Goal: Task Accomplishment & Management: Complete application form

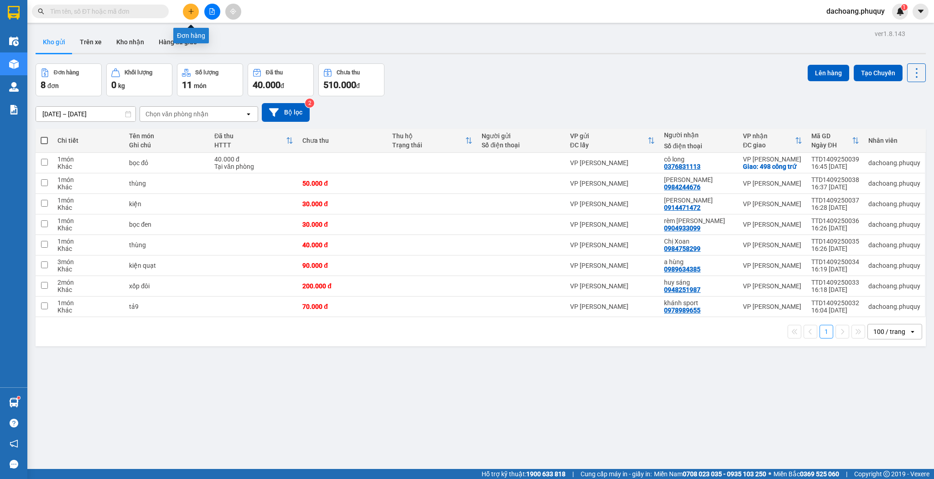
click at [188, 11] on icon "plus" at bounding box center [191, 11] width 6 height 6
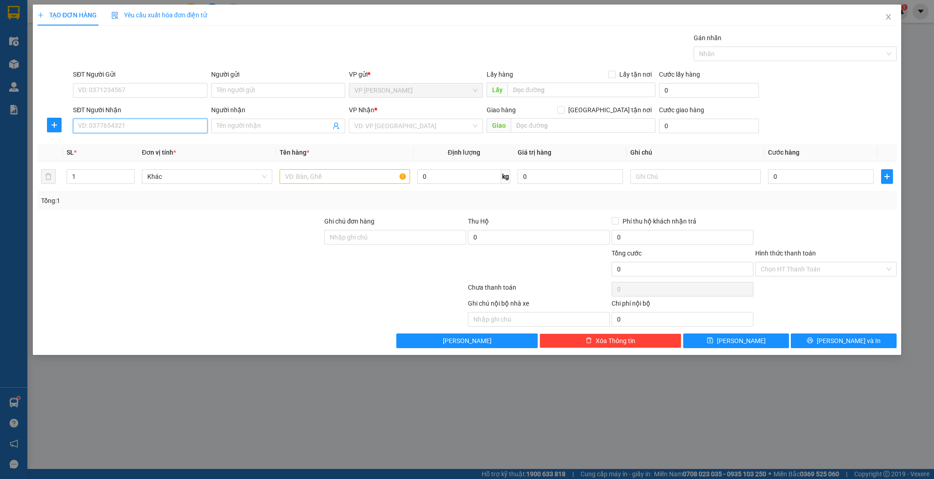
click at [197, 131] on input "SĐT Người Nhận" at bounding box center [140, 126] width 134 height 15
click at [174, 127] on input "9999" at bounding box center [140, 126] width 134 height 15
type input "9999"
click at [239, 120] on span at bounding box center [278, 126] width 134 height 15
type input "nhung ninh"
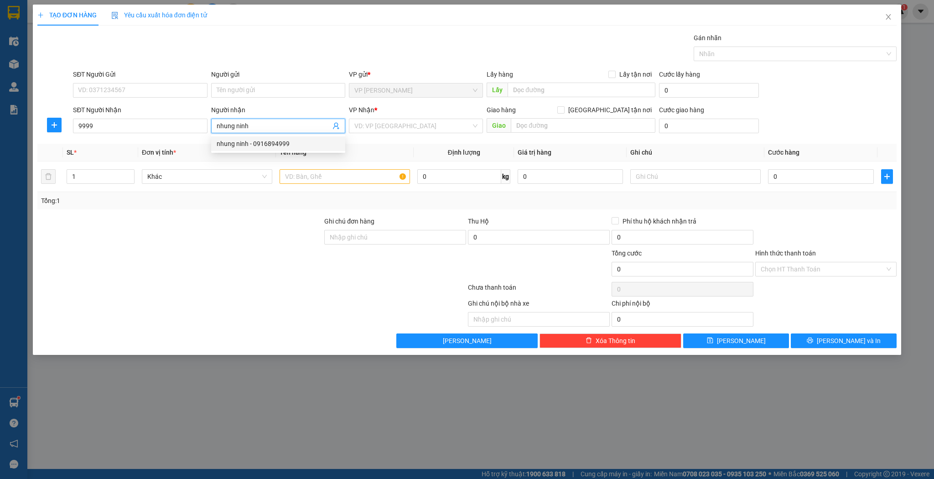
click at [305, 144] on div "nhung ninh - 0916894999" at bounding box center [278, 144] width 123 height 10
type input "0916894999"
type input "nhung ninh"
click at [71, 181] on input "1" at bounding box center [100, 177] width 67 height 14
click at [73, 181] on input "1" at bounding box center [100, 177] width 67 height 14
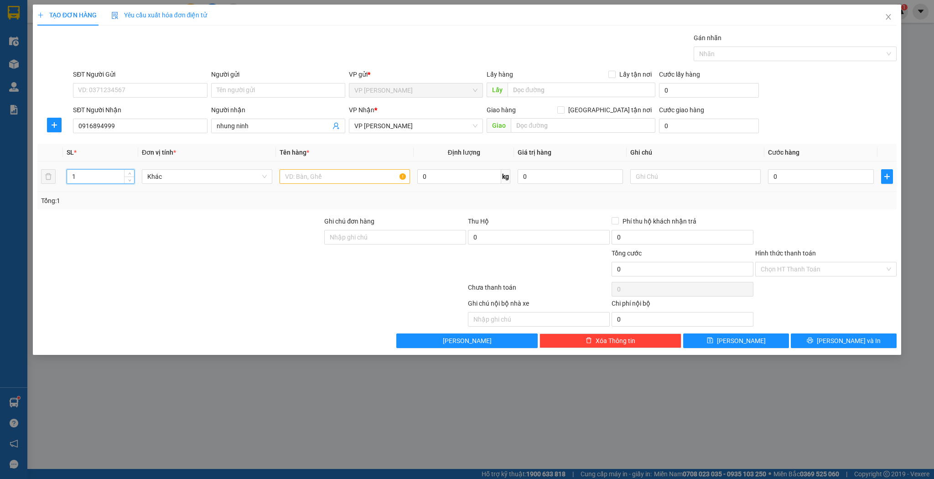
click at [73, 181] on input "1" at bounding box center [100, 177] width 67 height 14
type input "2"
click at [345, 184] on div at bounding box center [344, 176] width 130 height 18
click at [345, 181] on input "text" at bounding box center [344, 176] width 130 height 15
type input "kiện"
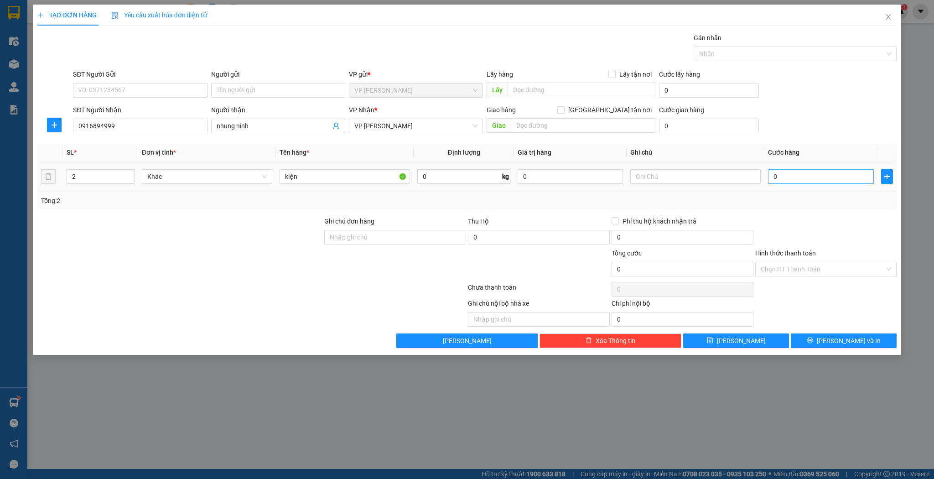
drag, startPoint x: 785, startPoint y: 186, endPoint x: 790, endPoint y: 176, distance: 11.6
click at [786, 186] on td "0" at bounding box center [820, 176] width 113 height 31
click at [790, 176] on input "0" at bounding box center [820, 176] width 105 height 15
type input "1"
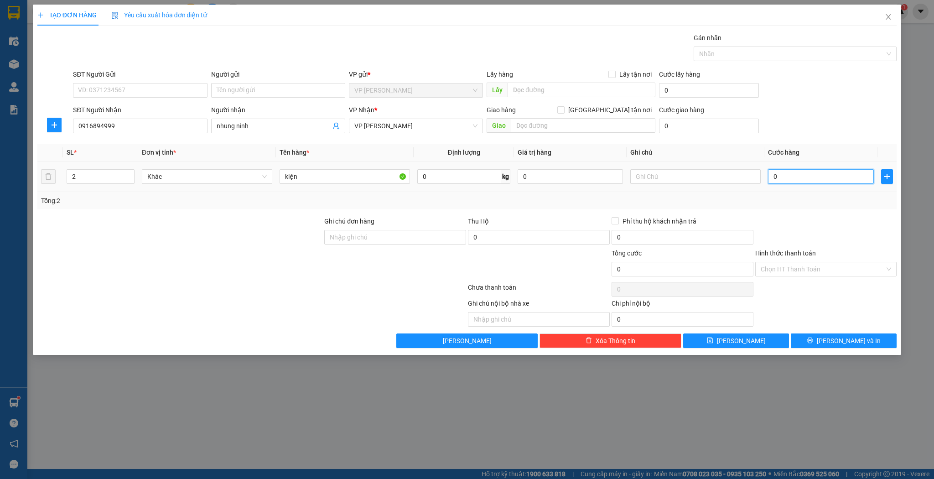
type input "1"
type input "10"
type input "100"
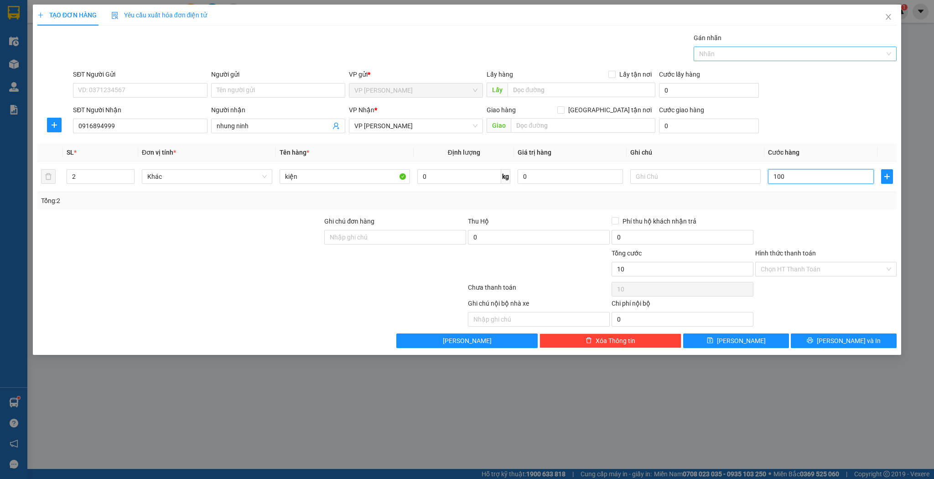
type input "100"
type input "100.000"
click at [834, 269] on input "Hình thức thanh toán" at bounding box center [822, 269] width 124 height 14
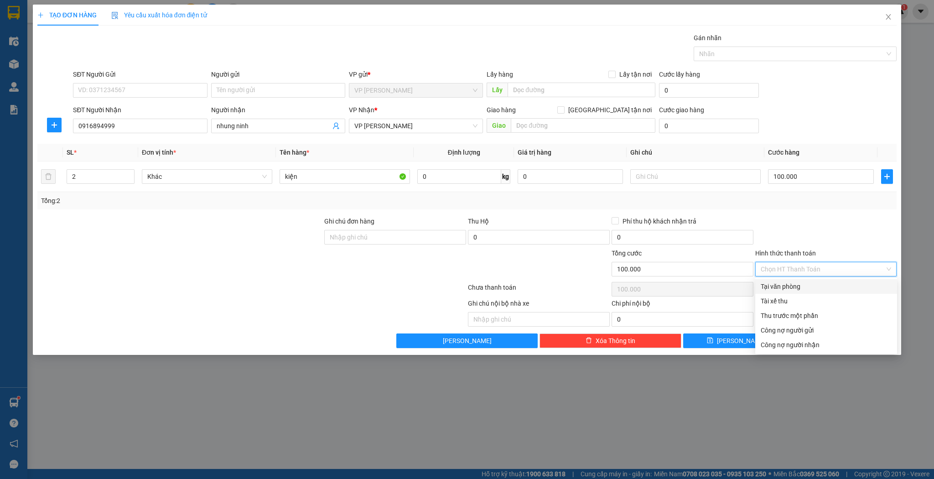
click at [785, 289] on div "Tại văn phòng" at bounding box center [825, 286] width 131 height 10
type input "0"
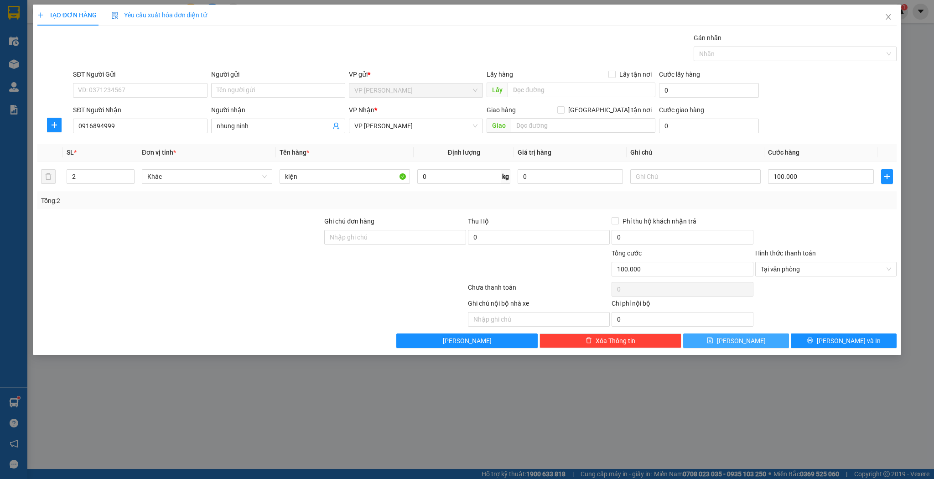
click at [754, 338] on button "[PERSON_NAME]" at bounding box center [736, 340] width 106 height 15
type input "1"
type input "0"
click at [295, 129] on input "Người nhận" at bounding box center [274, 126] width 114 height 10
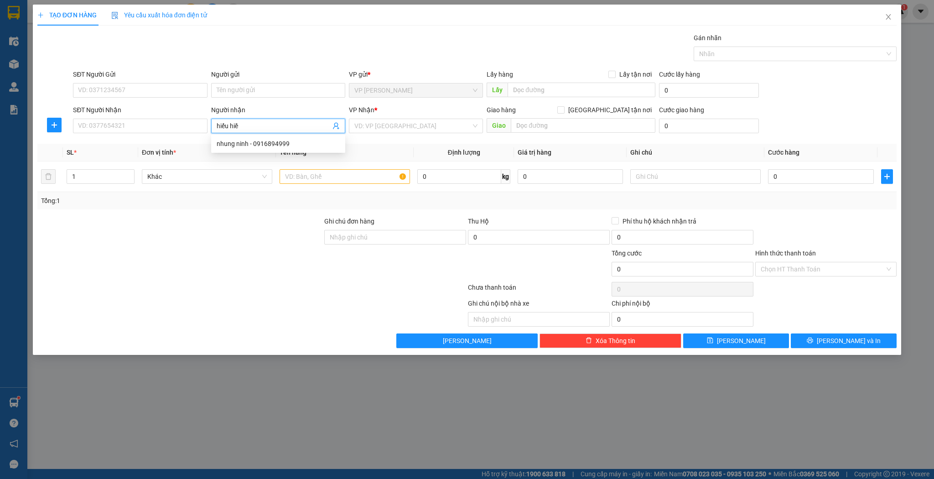
type input "[PERSON_NAME]"
click at [273, 144] on div "a hiếu hiền - 0945203168" at bounding box center [278, 144] width 123 height 10
type input "0945203168"
type input "a [PERSON_NAME]"
click at [115, 172] on input "1" at bounding box center [100, 177] width 67 height 14
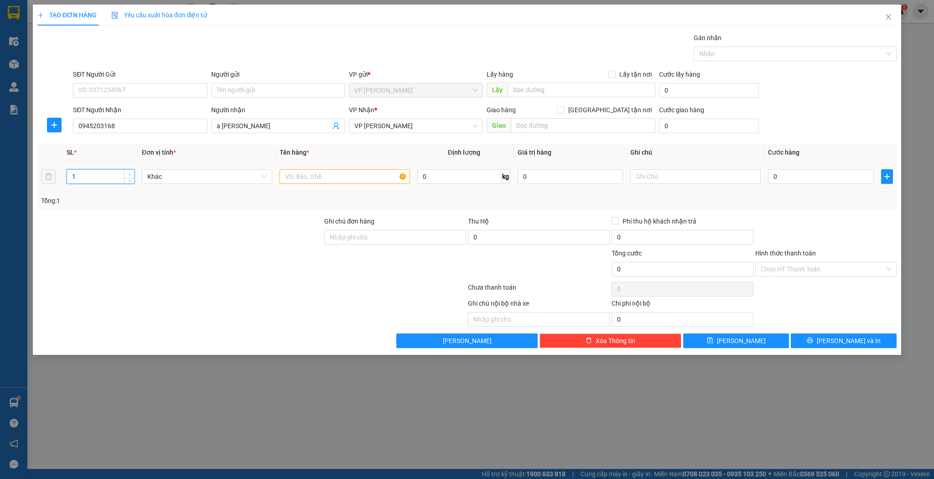
type input "2"
click at [129, 173] on icon "up" at bounding box center [129, 174] width 3 height 3
click at [316, 179] on input "text" at bounding box center [344, 176] width 130 height 15
type input "xốp"
click at [780, 166] on td "0" at bounding box center [820, 176] width 113 height 31
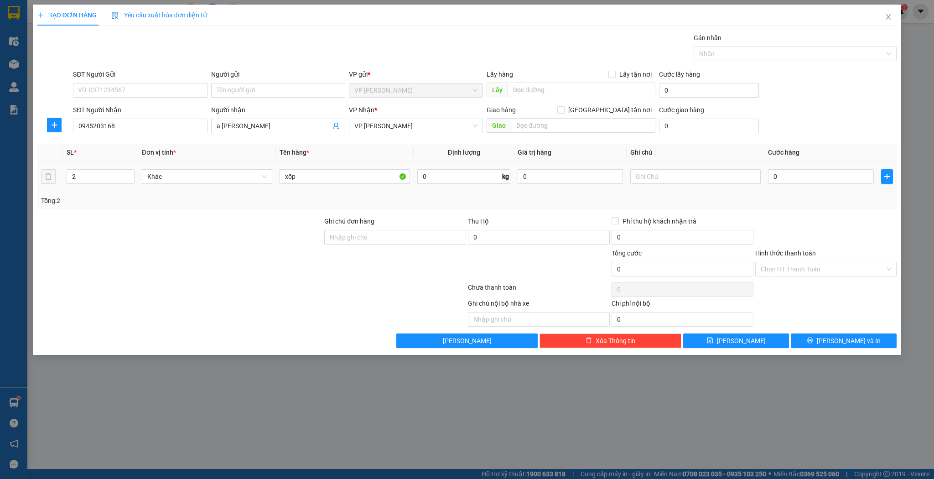
click at [793, 184] on div "0" at bounding box center [820, 176] width 105 height 18
click at [795, 180] on input "0" at bounding box center [820, 176] width 105 height 15
type input "1"
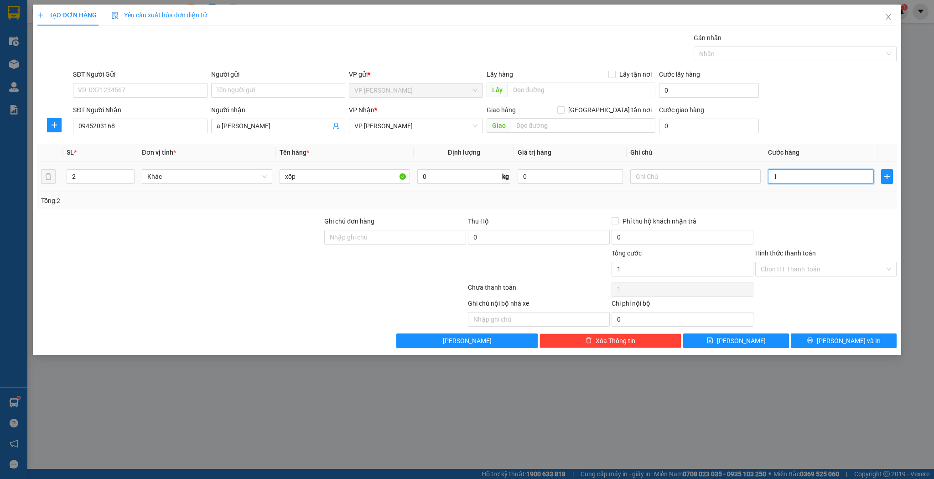
type input "12"
type input "120"
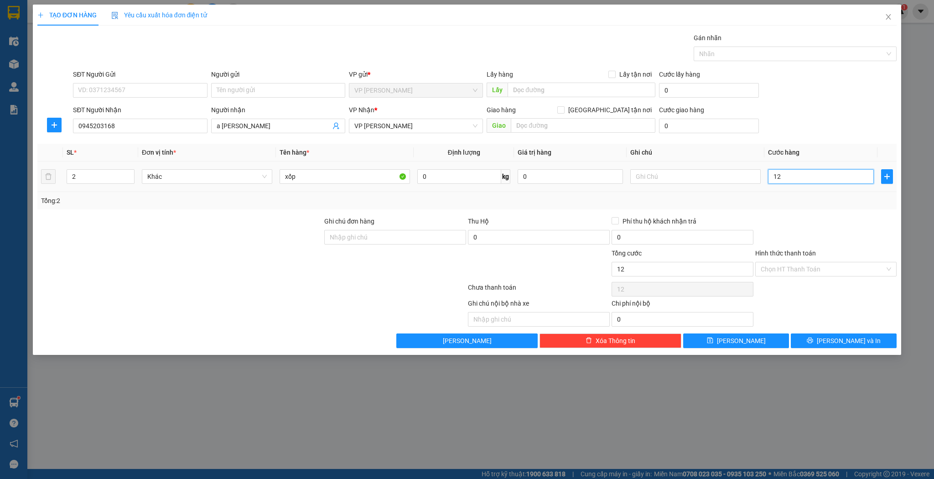
type input "120"
type input "120.000"
click at [751, 342] on button "[PERSON_NAME]" at bounding box center [736, 340] width 106 height 15
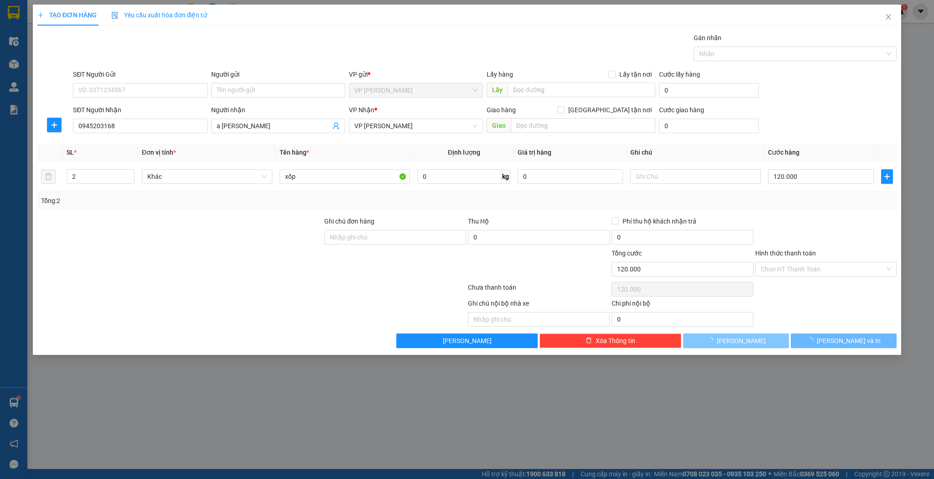
type input "1"
type input "0"
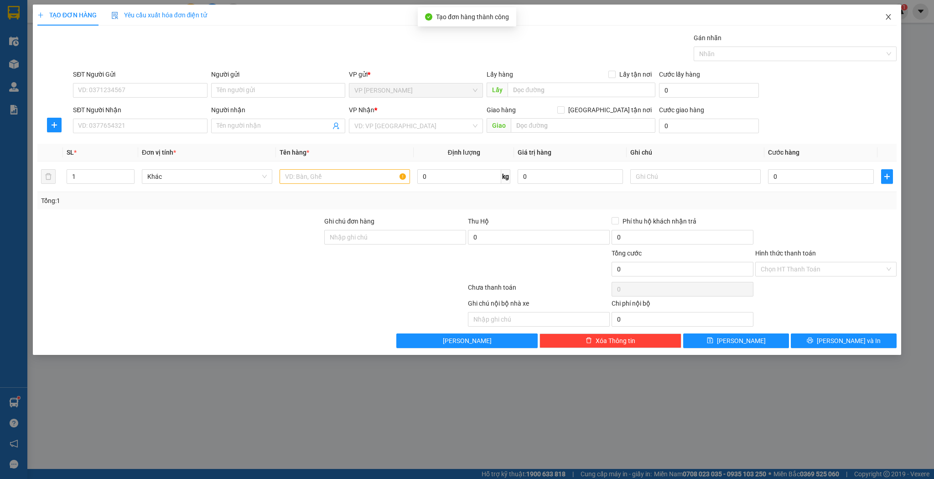
click at [888, 20] on icon "close" at bounding box center [887, 16] width 7 height 7
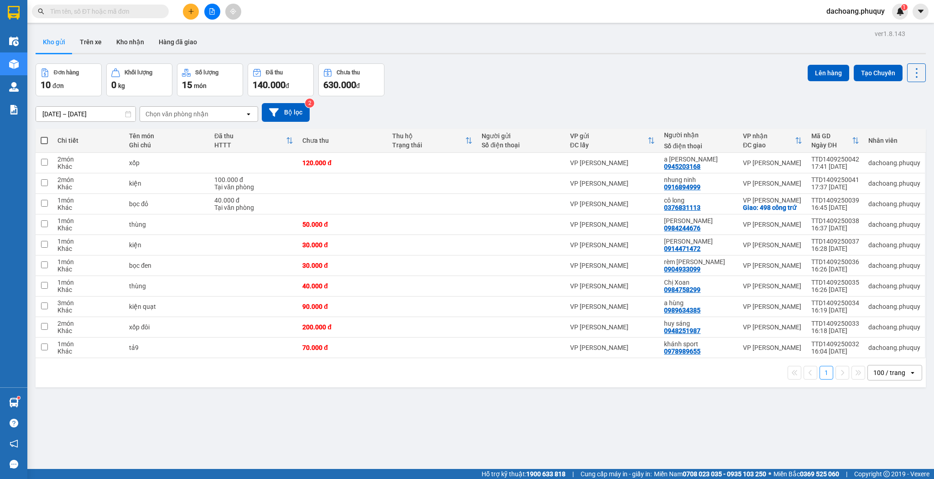
click at [189, 13] on icon "plus" at bounding box center [191, 11] width 6 height 6
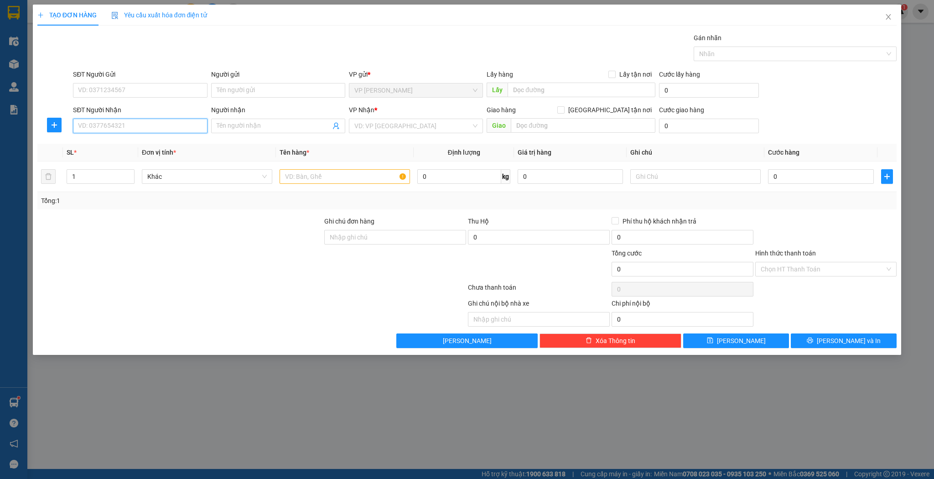
click at [150, 129] on input "SĐT Người Nhận" at bounding box center [140, 126] width 134 height 15
click at [139, 140] on div "0904782555 - trung hoa quả" at bounding box center [139, 144] width 123 height 10
type input "0904782555"
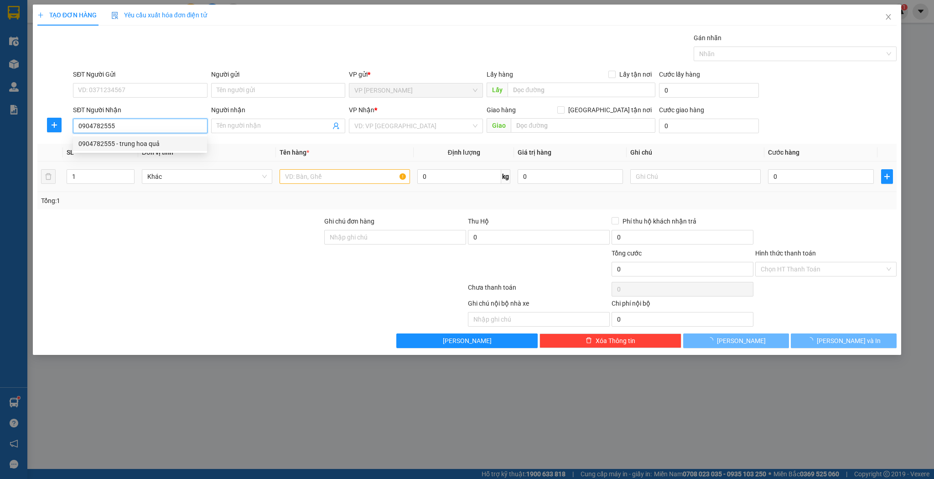
type input "trung hoa quả"
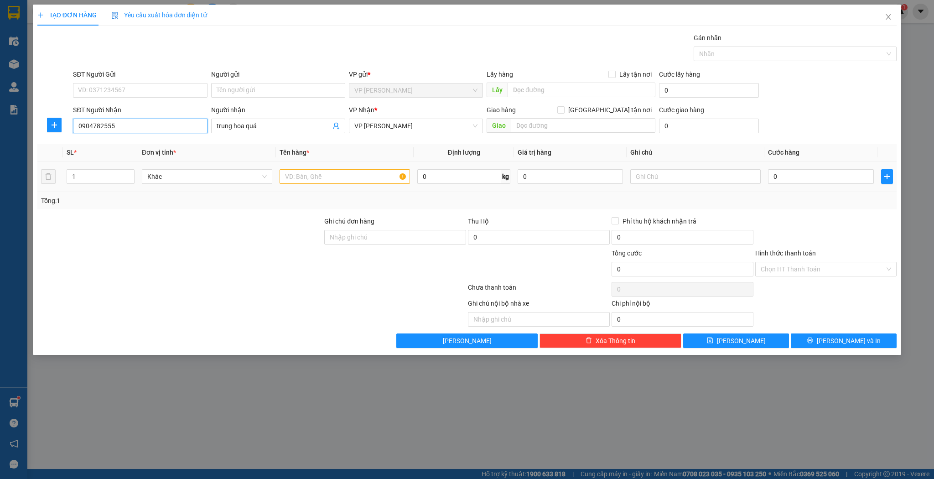
type input "0904782555"
click at [311, 170] on input "text" at bounding box center [344, 176] width 130 height 15
type input "kiện"
click at [789, 161] on td "0" at bounding box center [820, 176] width 113 height 31
click at [785, 176] on input "0" at bounding box center [820, 176] width 105 height 15
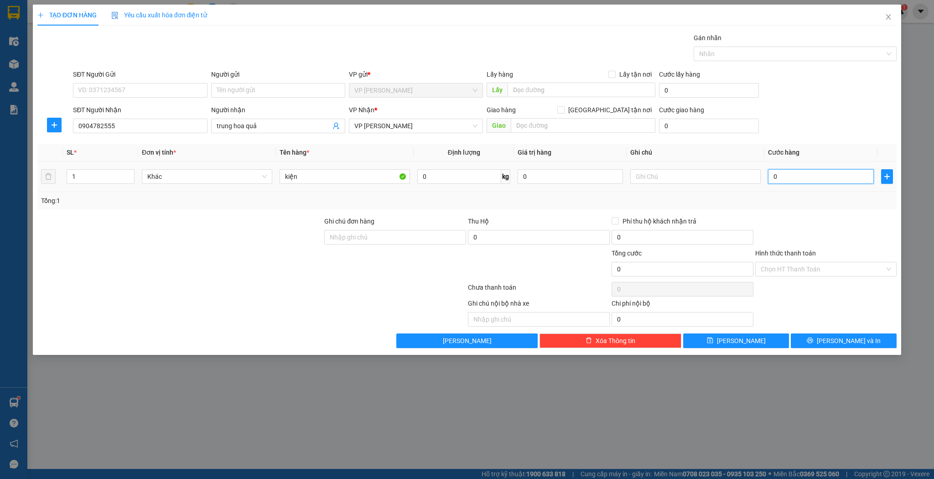
type input "3"
type input "302"
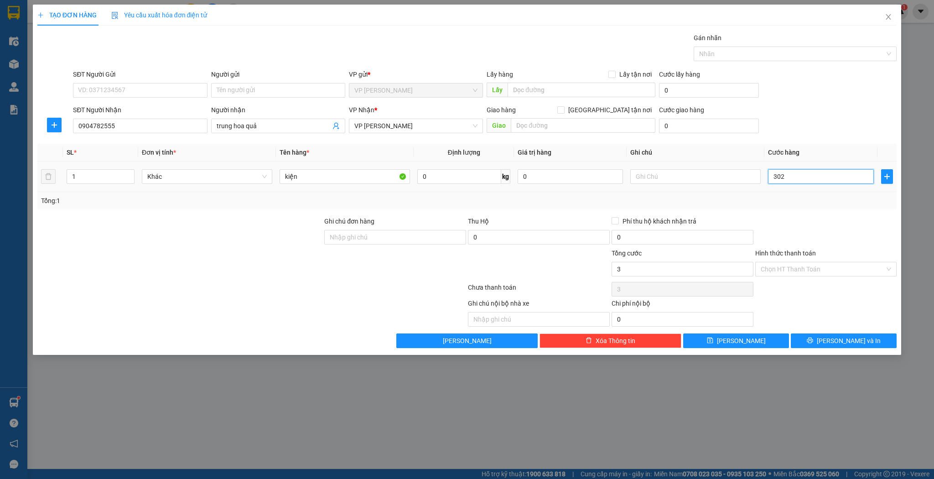
type input "302"
type input "30"
type input "3"
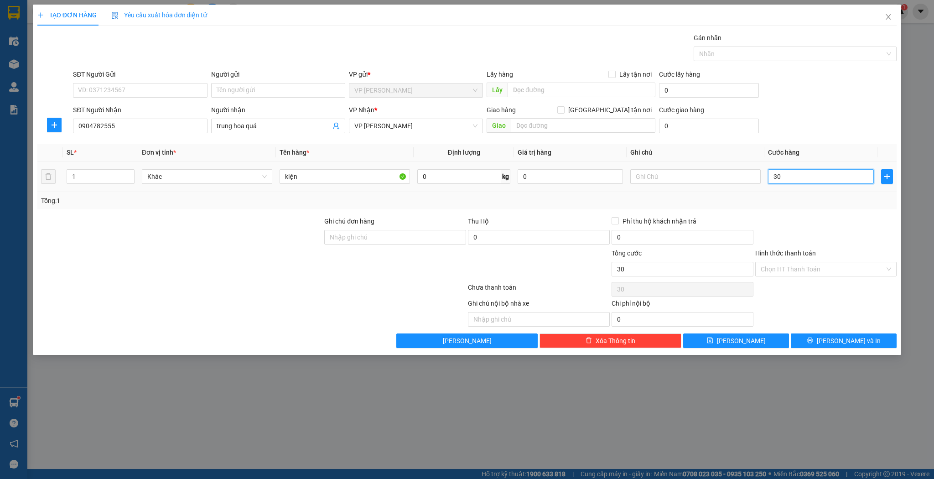
type input "3"
type input "30"
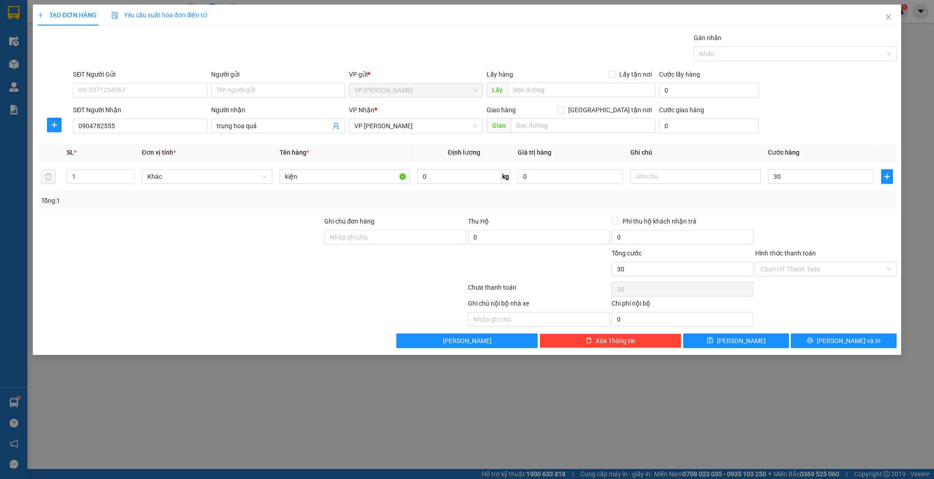
type input "30.000"
click at [728, 332] on div "Transit Pickup Surcharge Ids Transit Deliver Surcharge Ids Transit Deliver Surc…" at bounding box center [466, 190] width 859 height 315
click at [728, 335] on button "[PERSON_NAME]" at bounding box center [736, 340] width 106 height 15
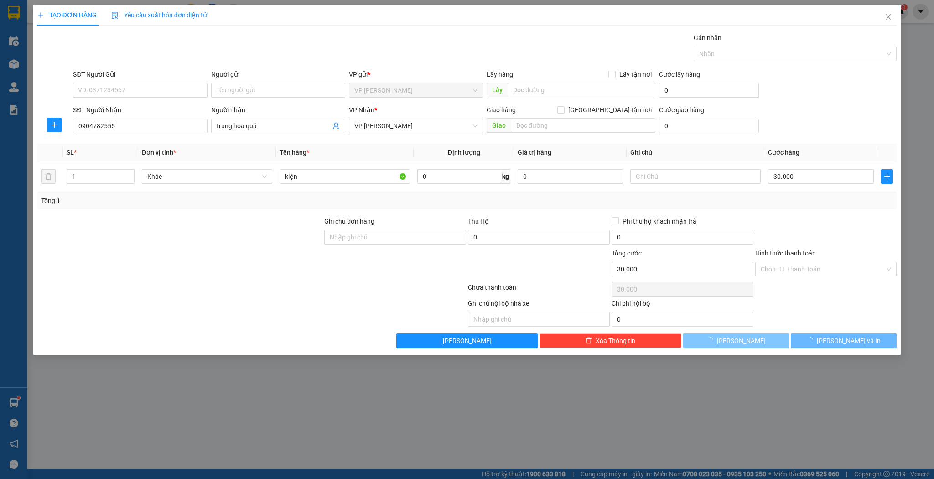
type input "0"
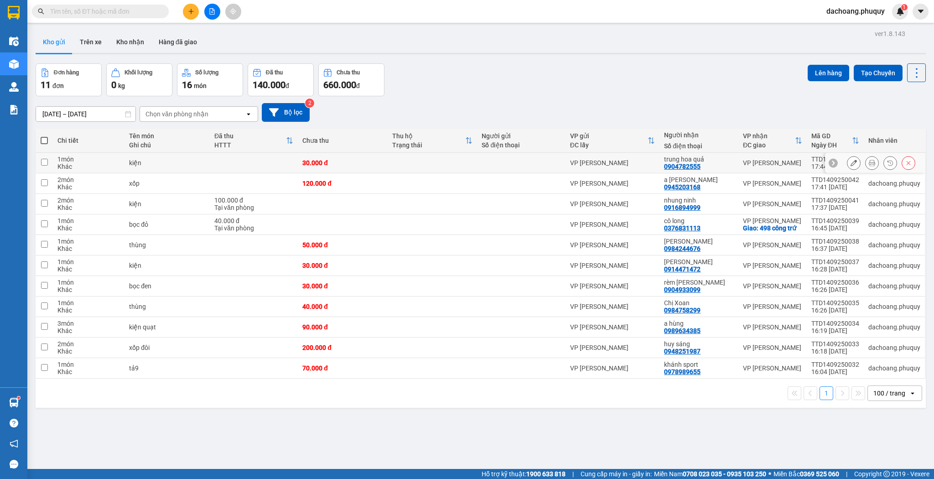
click at [850, 162] on icon at bounding box center [853, 163] width 6 height 6
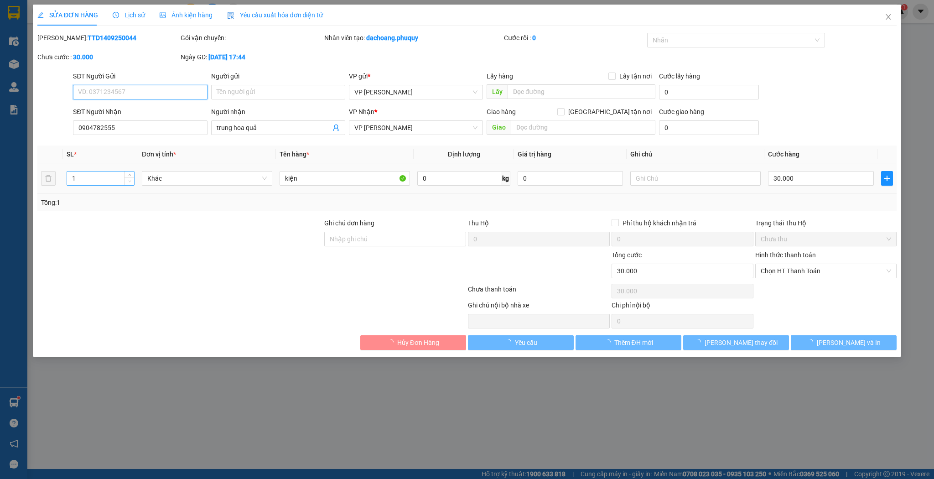
type input "0904782555"
type input "trung hoa quả"
type input "30.000"
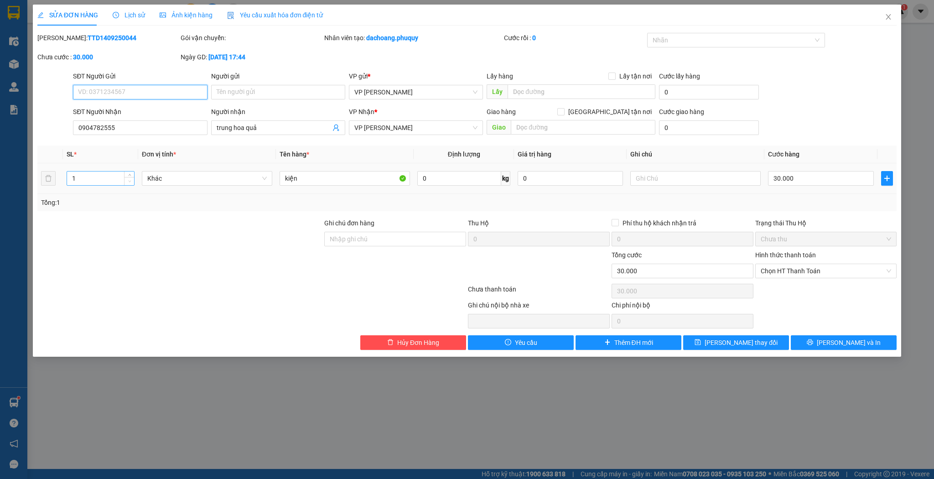
click at [131, 177] on span "Decrease Value" at bounding box center [129, 181] width 10 height 8
type input "2"
click at [129, 175] on icon "up" at bounding box center [129, 176] width 3 height 2
click at [806, 184] on input "30.000" at bounding box center [820, 178] width 105 height 15
type input "6"
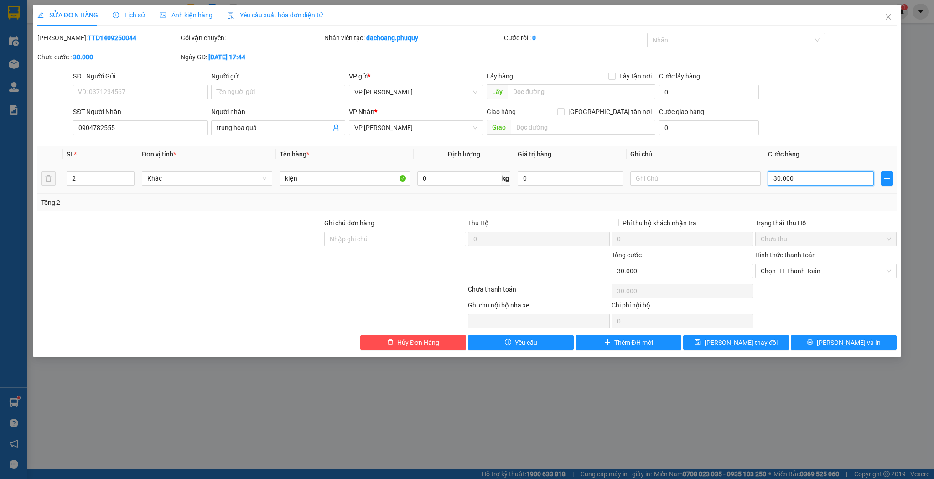
type input "6"
type input "60"
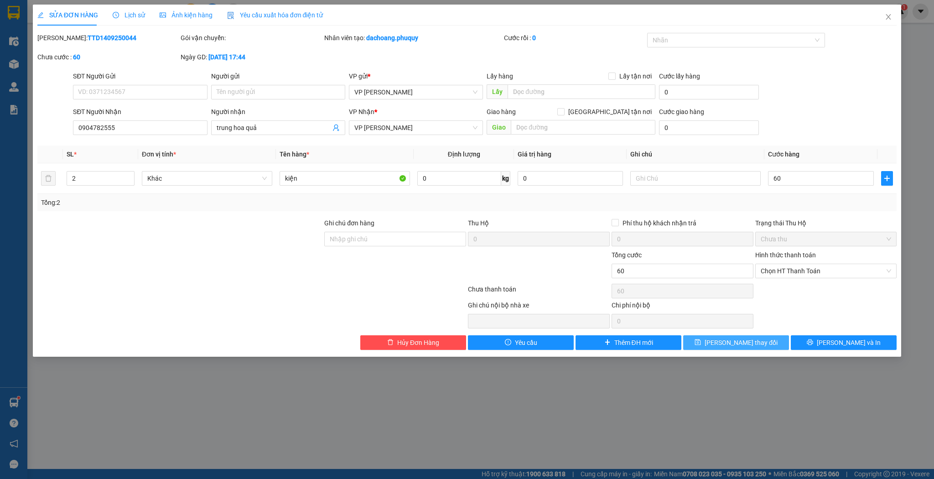
type input "60.000"
click at [744, 337] on span "[PERSON_NAME] thay đổi" at bounding box center [740, 342] width 73 height 10
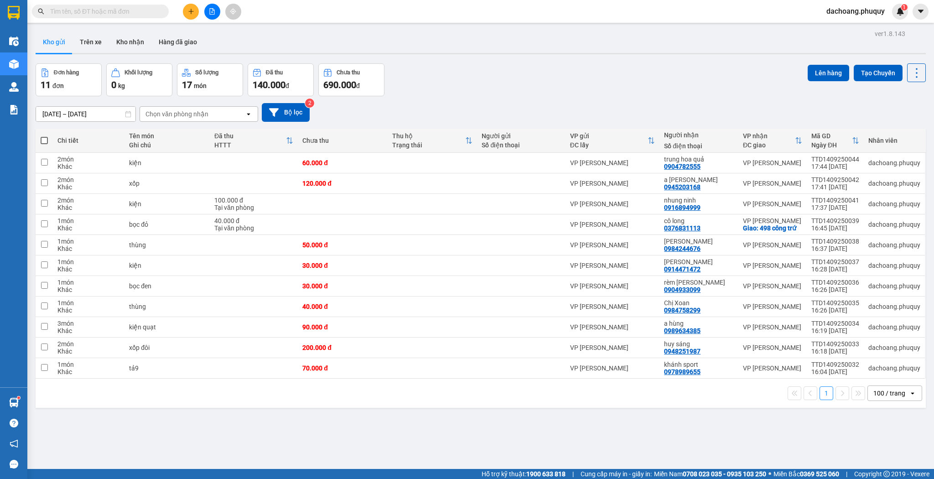
click at [182, 17] on div at bounding box center [212, 12] width 68 height 16
click at [196, 9] on button at bounding box center [191, 12] width 16 height 16
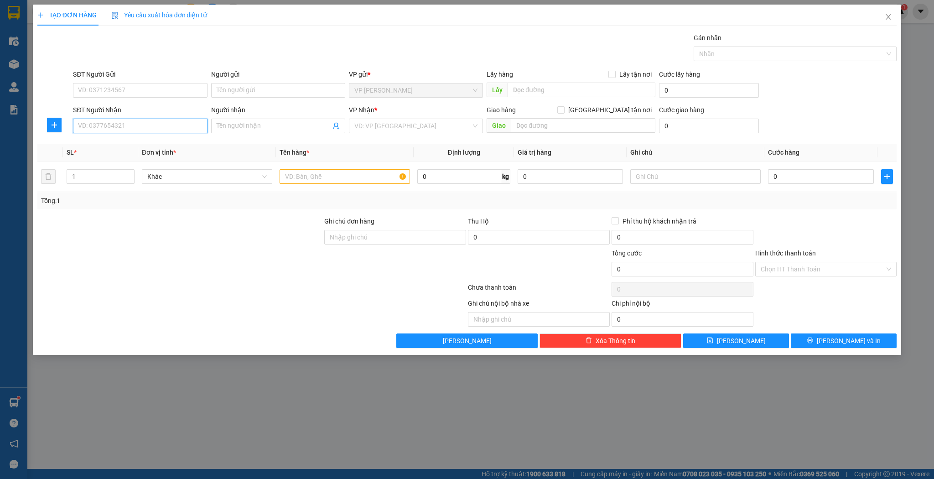
click at [111, 126] on input "SĐT Người Nhận" at bounding box center [140, 126] width 134 height 15
click at [111, 126] on input "3" at bounding box center [140, 126] width 134 height 15
drag, startPoint x: 131, startPoint y: 145, endPoint x: 138, endPoint y: 145, distance: 7.3
click at [131, 145] on div "0944883831 - [GEOGRAPHIC_DATA]" at bounding box center [139, 144] width 123 height 10
type input "0944883831"
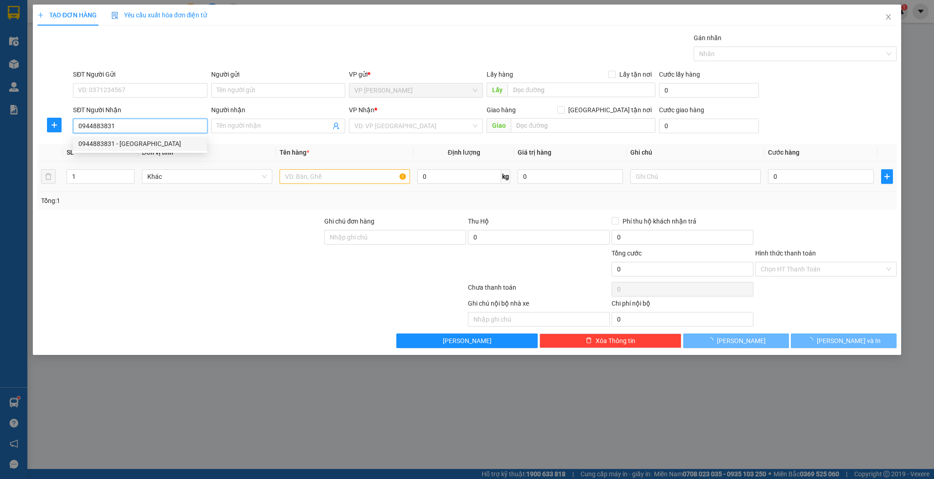
type input "sơn nguyên"
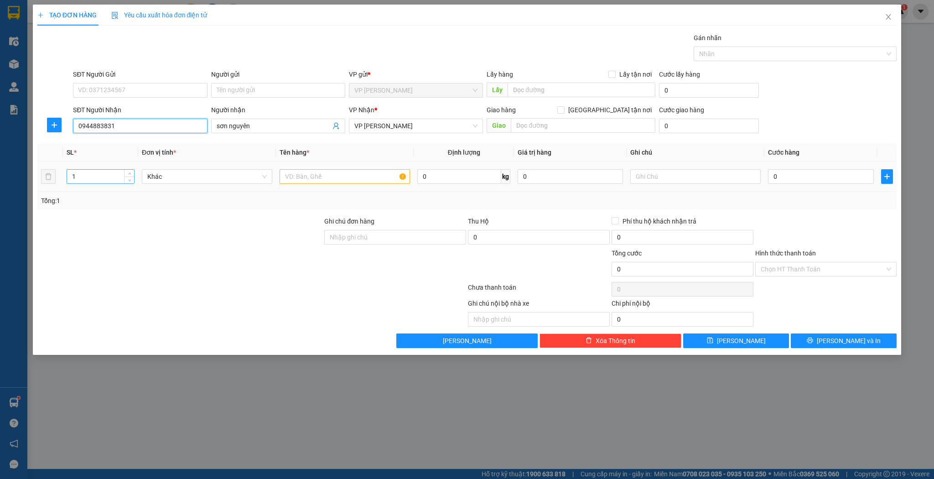
type input "0944883831"
click at [117, 175] on input "1" at bounding box center [100, 177] width 67 height 14
type input "2"
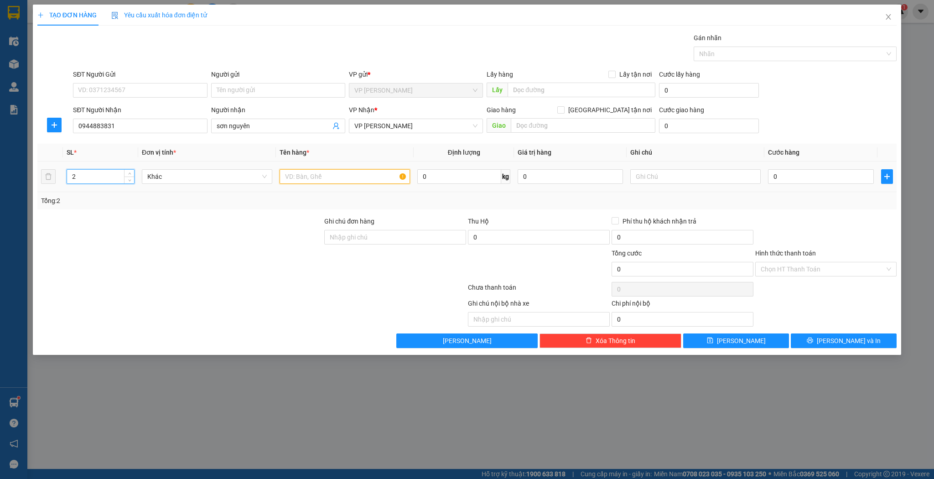
click at [288, 174] on input "text" at bounding box center [344, 176] width 130 height 15
type input "thùng"
click at [779, 176] on input "0" at bounding box center [820, 176] width 105 height 15
type input "6"
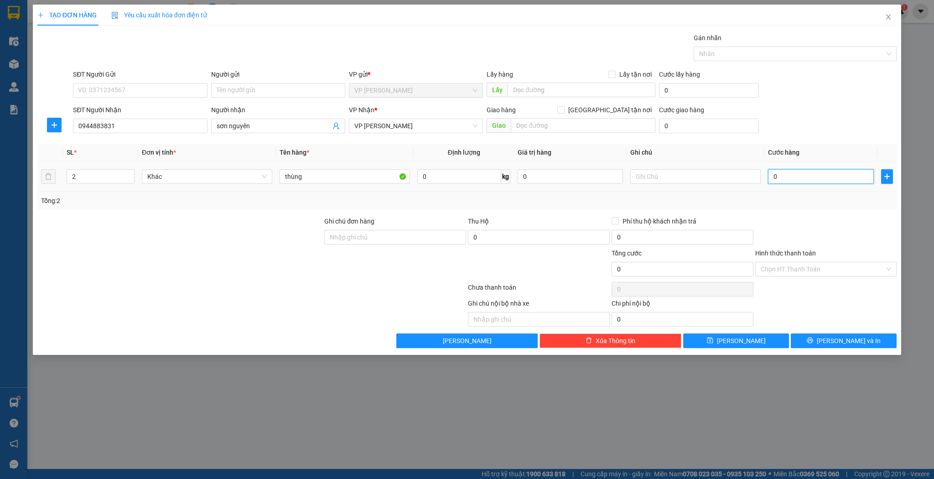
type input "6"
type input "60"
type input "60.000"
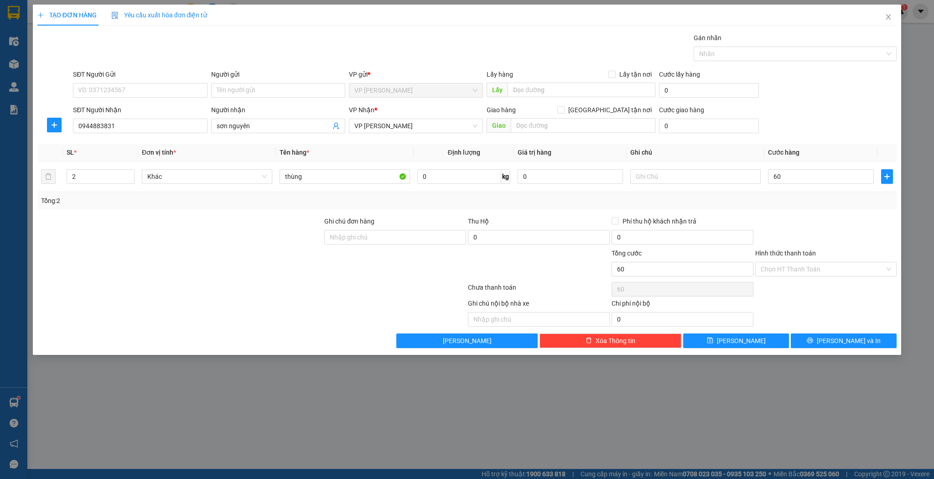
type input "60.000"
click at [711, 330] on div "Transit Pickup Surcharge Ids Transit Deliver Surcharge Ids Transit Deliver Surc…" at bounding box center [466, 190] width 859 height 315
click at [711, 336] on button "[PERSON_NAME]" at bounding box center [736, 340] width 106 height 15
type input "1"
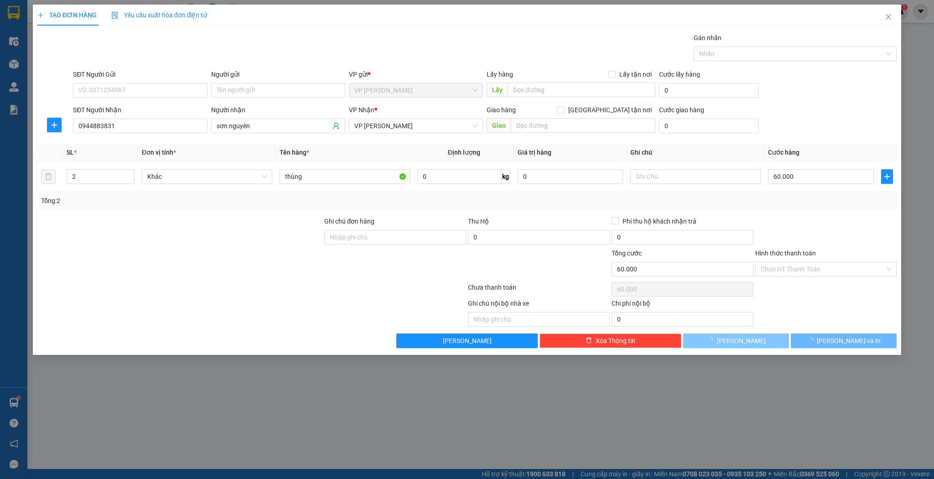
type input "0"
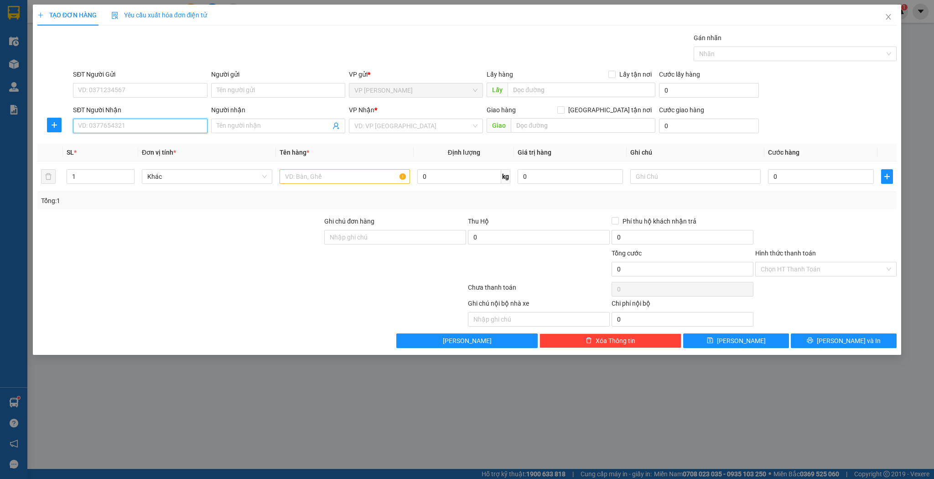
click at [170, 123] on input "SĐT Người Nhận" at bounding box center [140, 126] width 134 height 15
click at [141, 141] on div "0916018757 - [PERSON_NAME]" at bounding box center [139, 144] width 123 height 10
type input "0916018757"
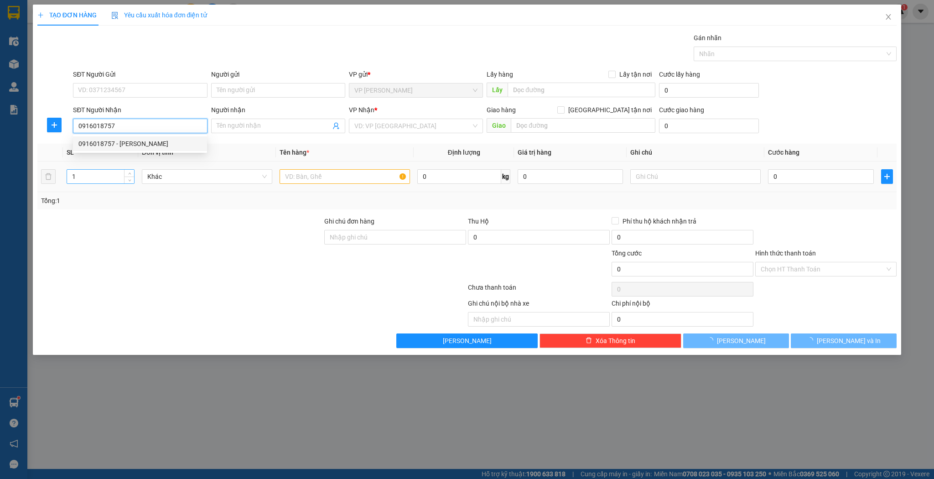
type input "[PERSON_NAME]"
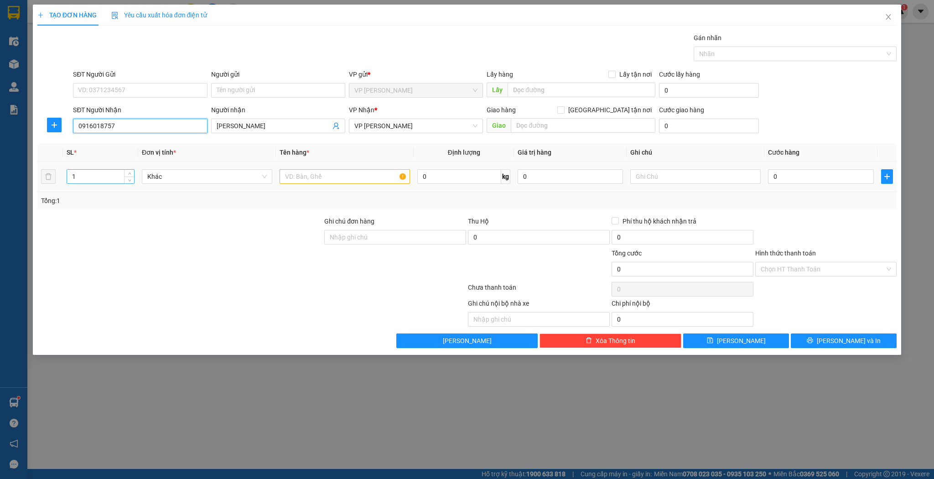
type input "0916018757"
click at [113, 179] on input "1" at bounding box center [100, 177] width 67 height 14
type input "2"
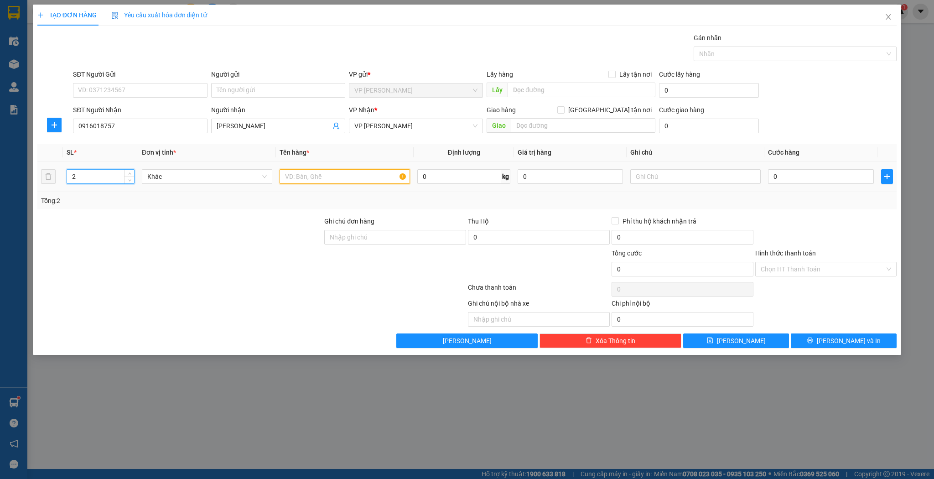
click at [365, 176] on input "text" at bounding box center [344, 176] width 130 height 15
type input "kiện"
drag, startPoint x: 810, startPoint y: 163, endPoint x: 811, endPoint y: 168, distance: 5.3
click at [810, 163] on td "0" at bounding box center [820, 176] width 113 height 31
click at [812, 168] on div "0" at bounding box center [820, 176] width 105 height 18
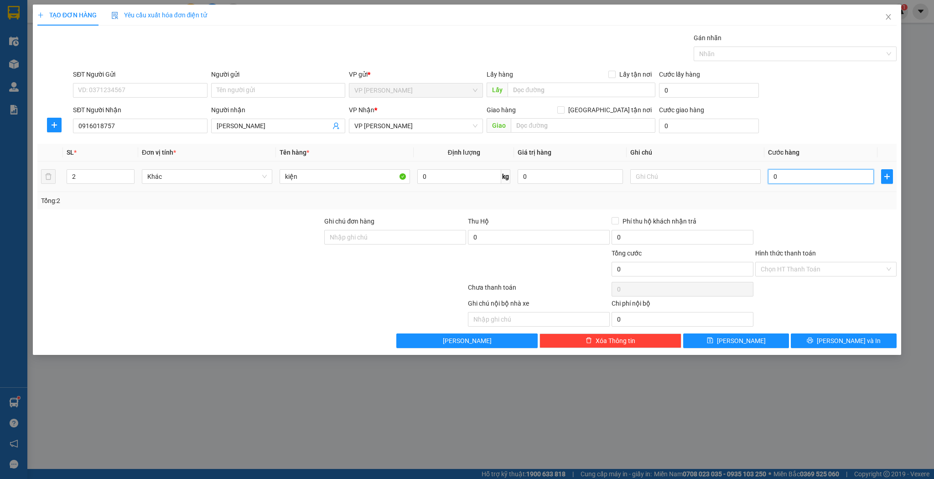
click at [814, 169] on input "0" at bounding box center [820, 176] width 105 height 15
type input "1"
type input "12"
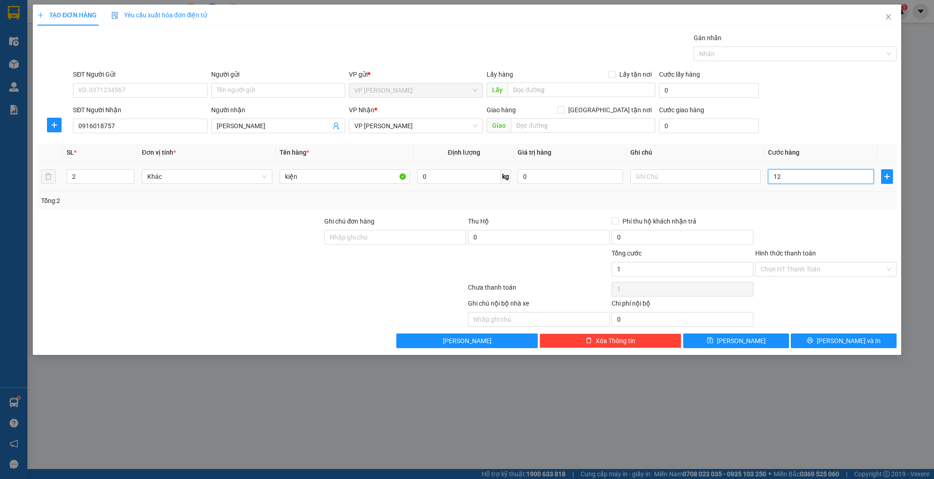
type input "12"
type input "120"
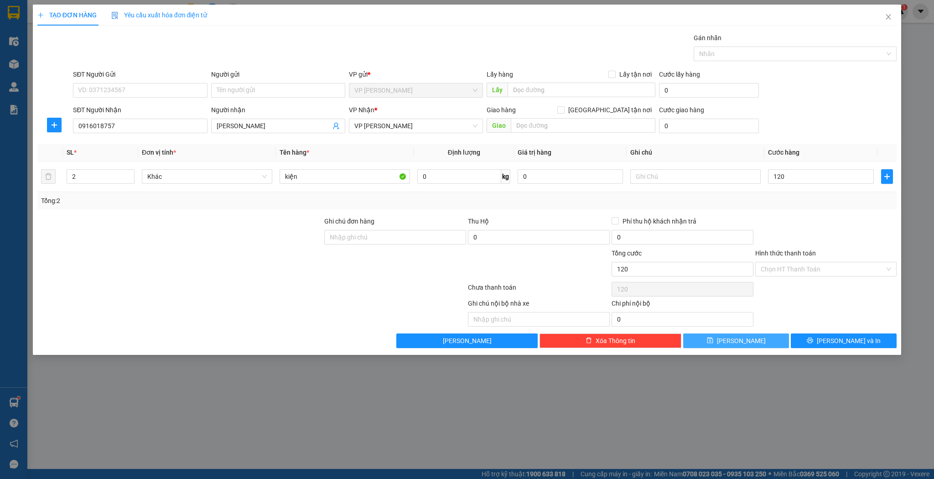
type input "120.000"
click at [773, 336] on button "[PERSON_NAME]" at bounding box center [736, 340] width 106 height 15
type input "1"
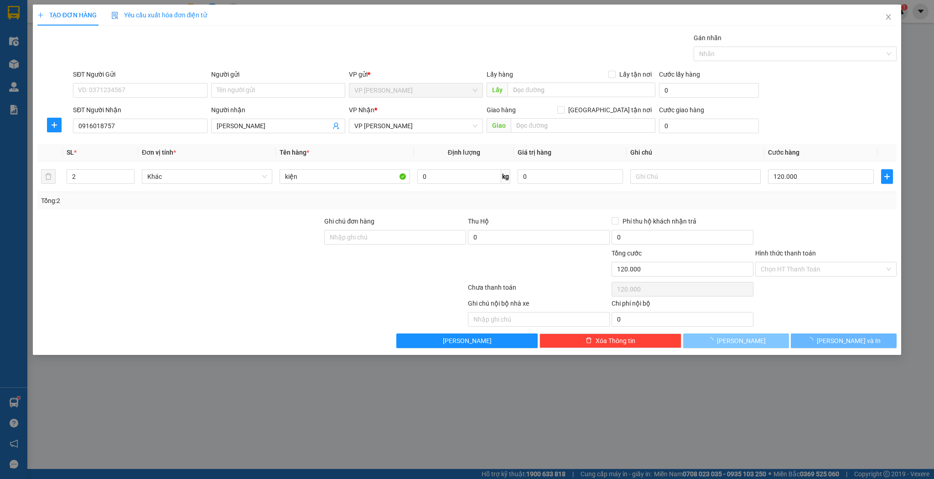
type input "0"
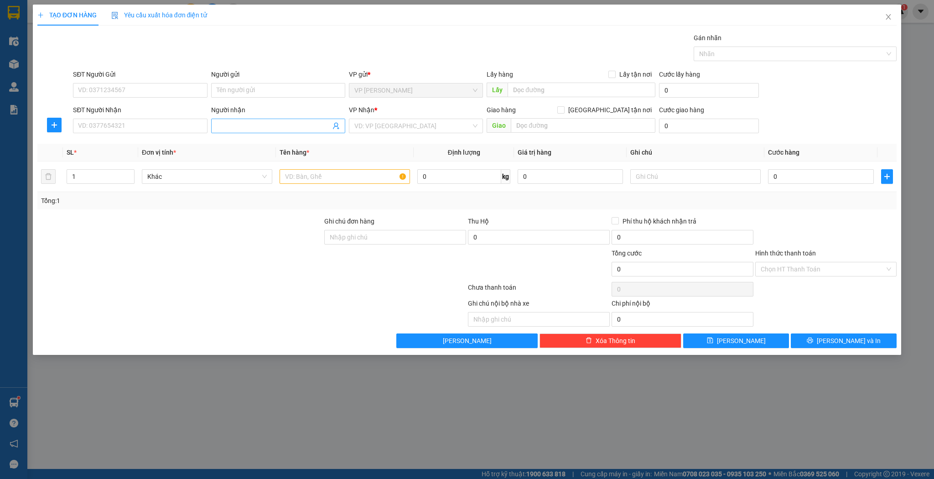
click at [284, 131] on span at bounding box center [278, 126] width 134 height 15
type input "luận huế"
click at [267, 146] on div "luận huế - 0916603355" at bounding box center [278, 144] width 123 height 10
type input "0916603355"
type input "luận huế"
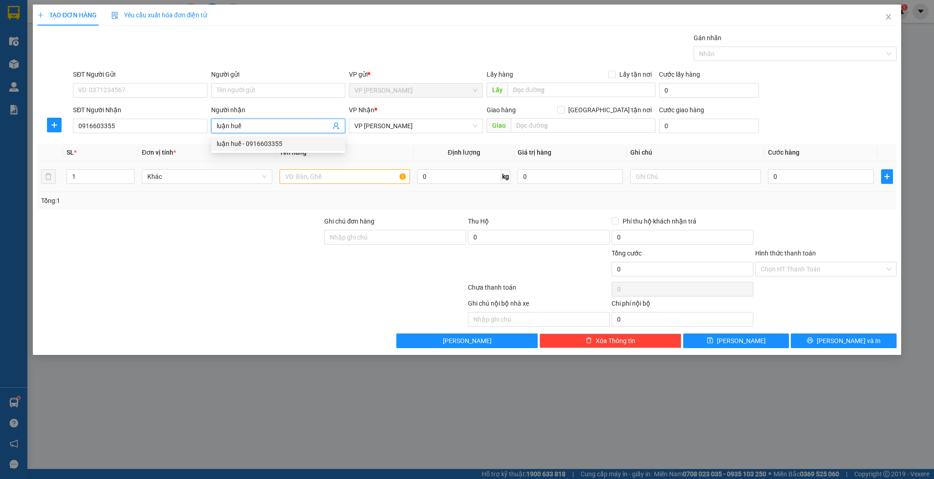
click at [90, 184] on div "1" at bounding box center [101, 176] width 68 height 18
click at [95, 179] on input "1" at bounding box center [100, 177] width 67 height 14
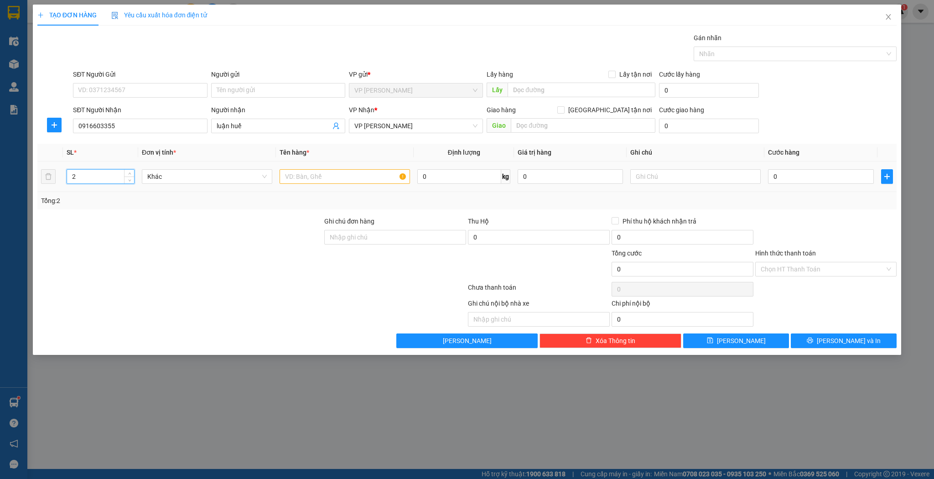
type input "2"
click at [335, 177] on input "text" at bounding box center [344, 176] width 130 height 15
type input "kiện"
click at [778, 182] on input "0" at bounding box center [820, 176] width 105 height 15
type input "8"
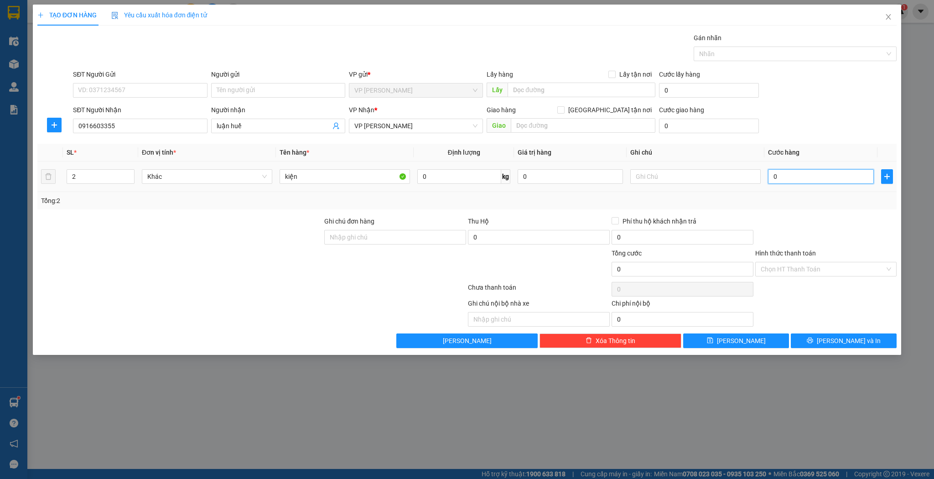
type input "8"
type input "80"
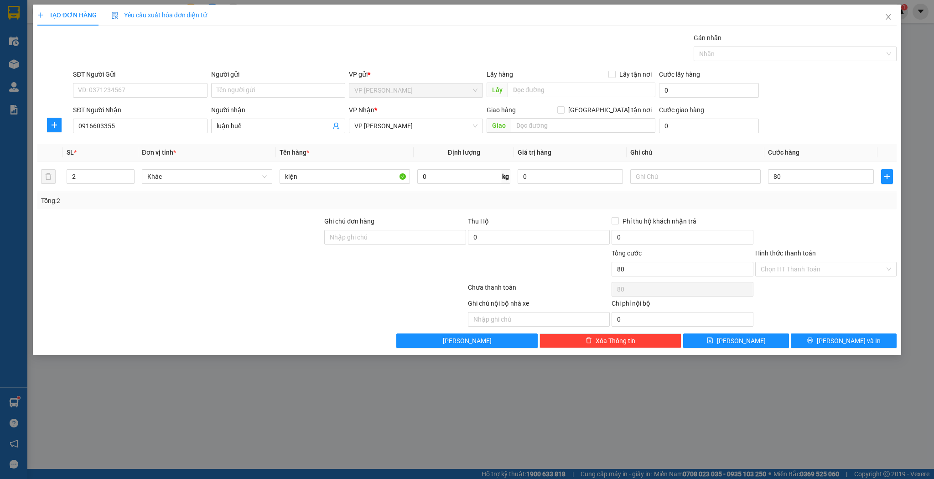
type input "80.000"
click at [714, 353] on div "TẠO ĐƠN HÀNG Yêu cầu xuất hóa đơn điện tử Transit Pickup Surcharge Ids Transit …" at bounding box center [467, 239] width 934 height 479
click at [721, 341] on button "[PERSON_NAME]" at bounding box center [736, 340] width 106 height 15
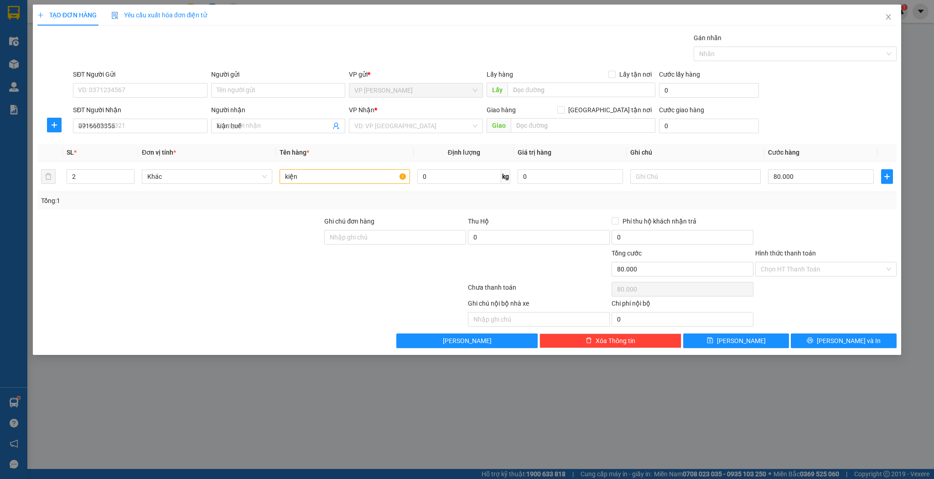
type input "1"
type input "0"
click at [108, 123] on input "SĐT Người Nhận" at bounding box center [140, 126] width 134 height 15
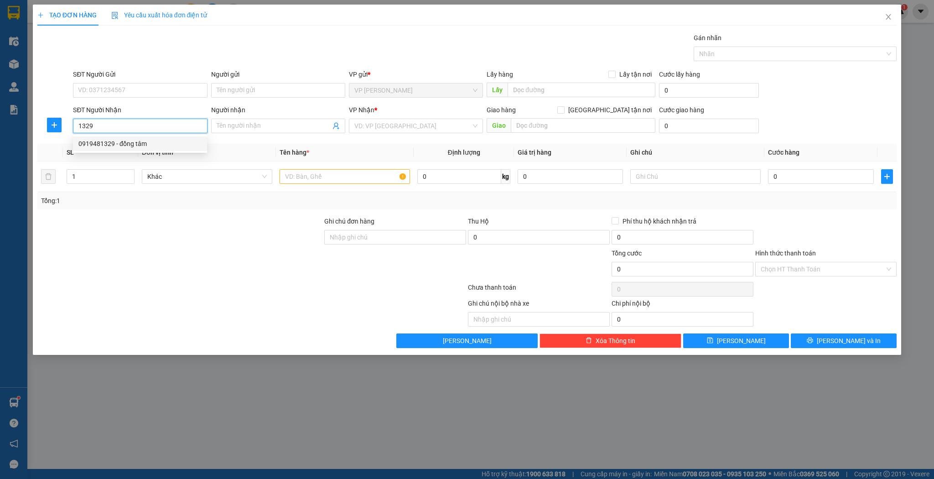
drag, startPoint x: 147, startPoint y: 145, endPoint x: 156, endPoint y: 138, distance: 11.4
click at [149, 144] on div "0919481329 - đồng tâm" at bounding box center [139, 144] width 123 height 10
type input "0919481329"
type input "đồng tâm"
click at [150, 126] on input "0919481329" at bounding box center [140, 126] width 134 height 15
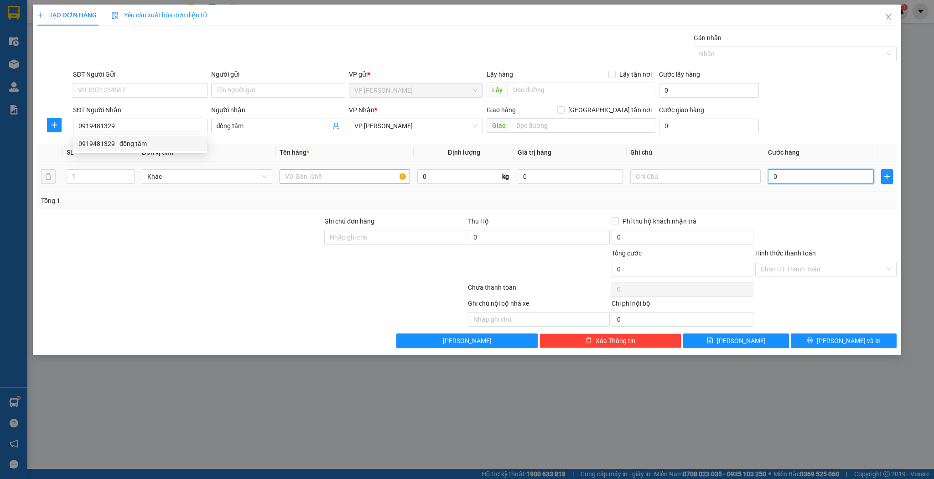
click at [782, 180] on input "0" at bounding box center [820, 176] width 105 height 15
click at [375, 179] on input "text" at bounding box center [344, 176] width 130 height 15
type input "c"
type input "j"
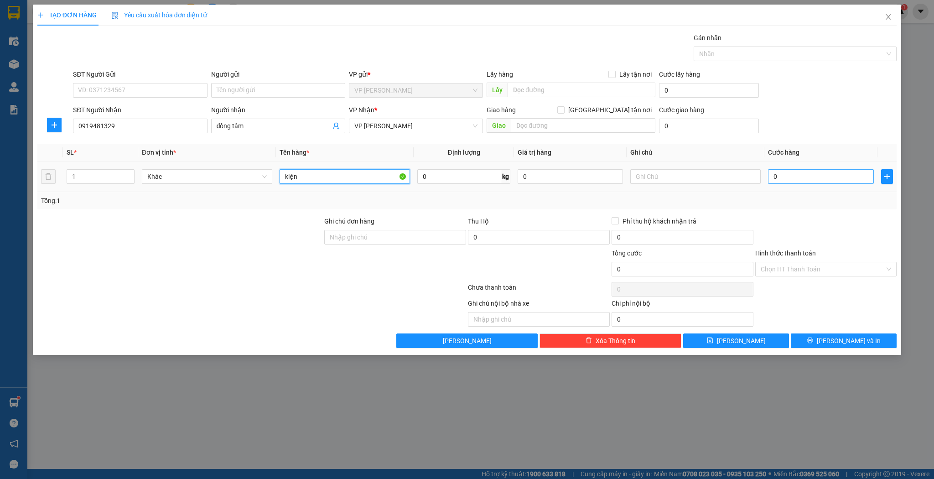
type input "kiện"
click at [798, 178] on input "0" at bounding box center [820, 176] width 105 height 15
type input "3"
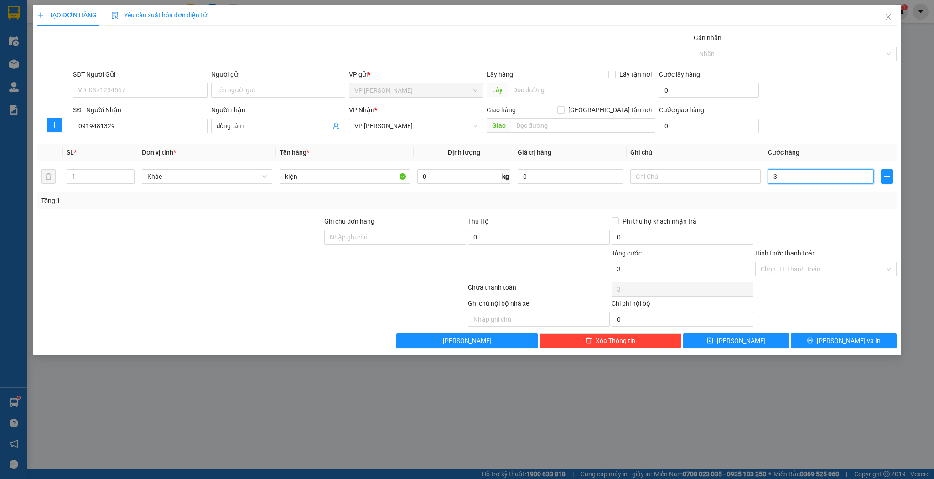
type input "30"
type input "30.000"
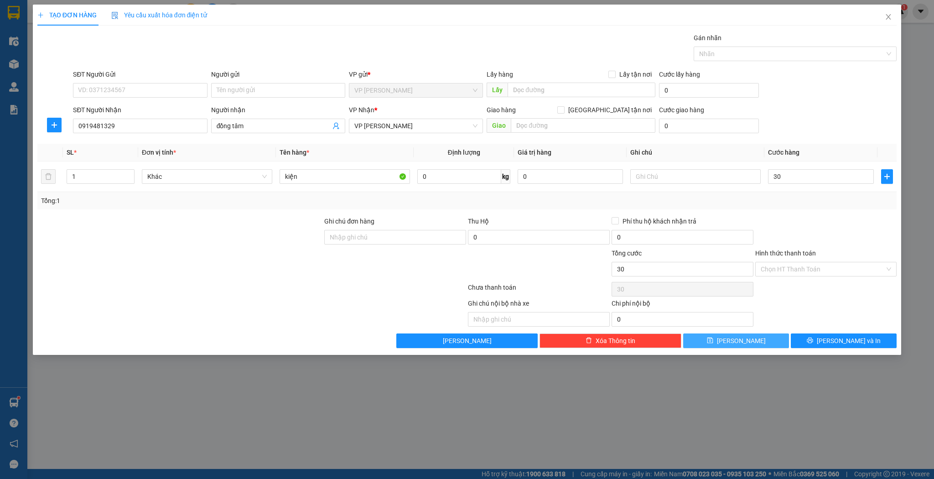
type input "30.000"
click at [750, 339] on button "[PERSON_NAME]" at bounding box center [736, 340] width 106 height 15
type input "0"
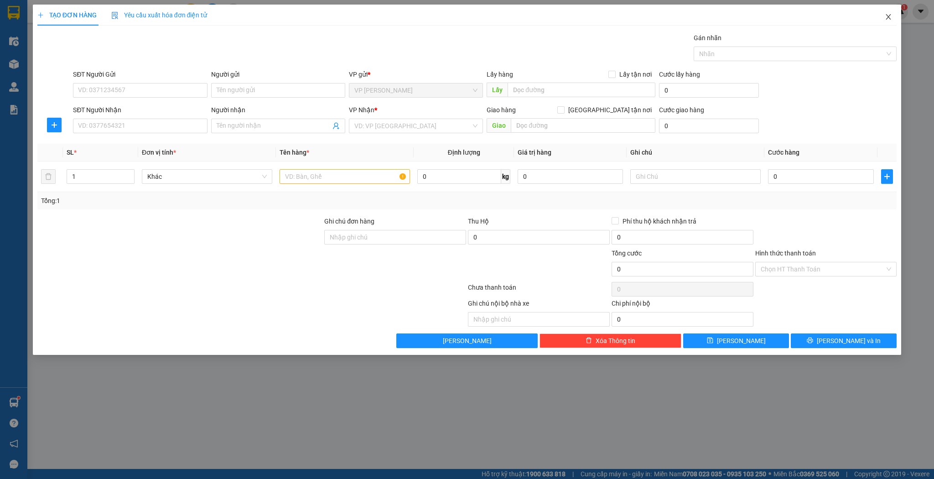
click at [888, 10] on span "Close" at bounding box center [888, 18] width 26 height 26
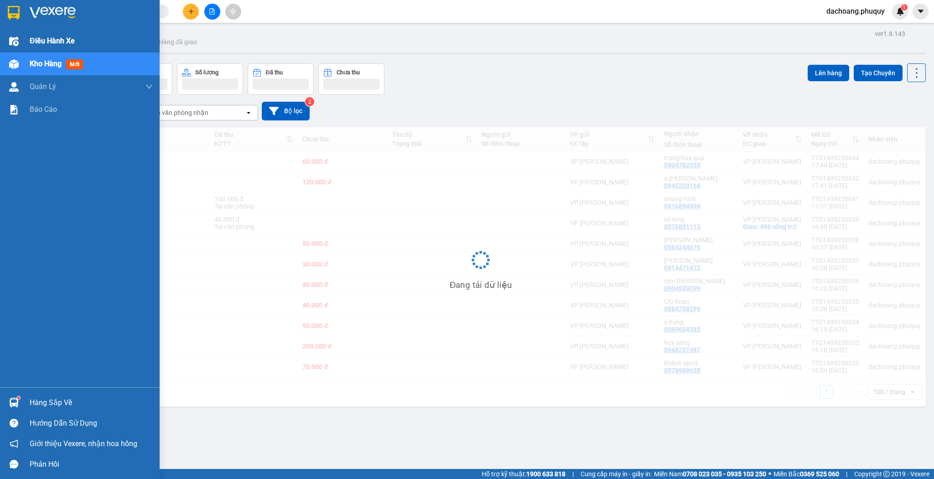
click at [79, 41] on div "Điều hành xe" at bounding box center [91, 41] width 123 height 23
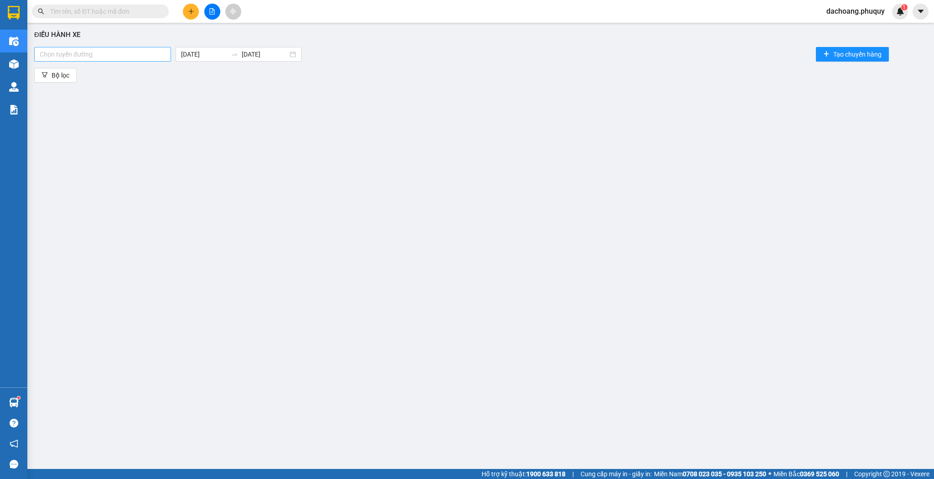
click at [148, 60] on div "Chọn tuyến đường" at bounding box center [102, 54] width 137 height 15
click at [98, 75] on div "[GEOGRAPHIC_DATA] - [GEOGRAPHIC_DATA]" at bounding box center [104, 72] width 128 height 10
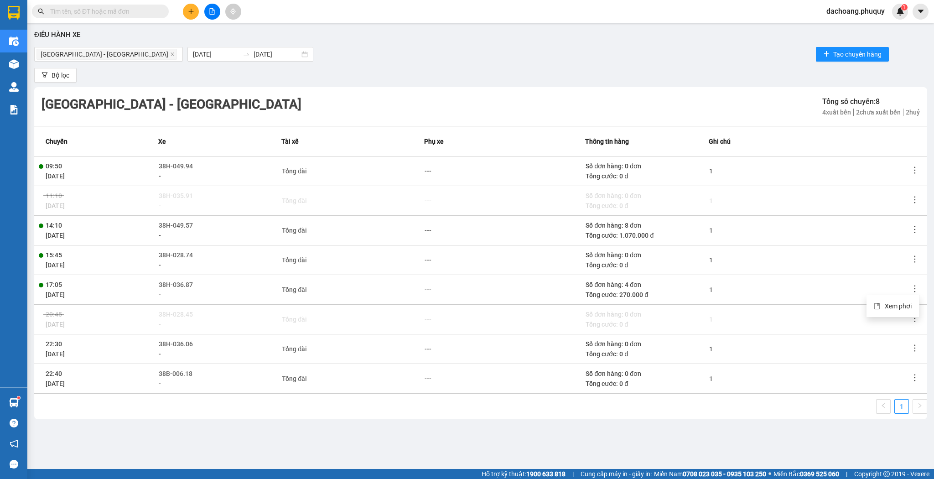
click at [912, 290] on icon "more" at bounding box center [914, 288] width 9 height 9
click at [898, 307] on span "Xem phơi" at bounding box center [897, 305] width 27 height 7
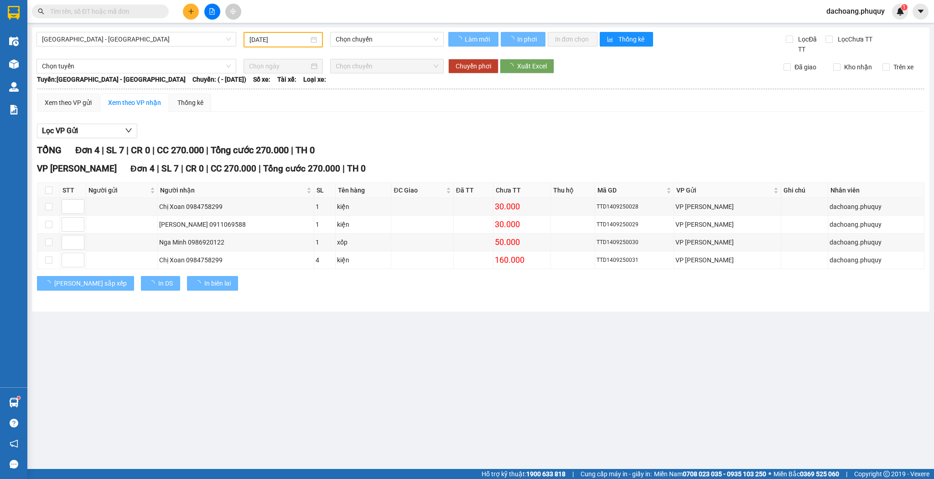
type input "[DATE]"
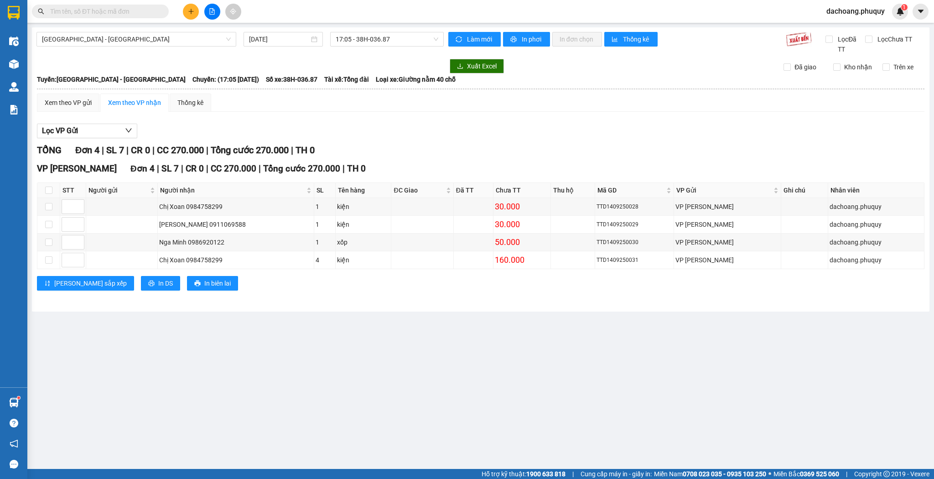
click at [195, 7] on button at bounding box center [191, 12] width 16 height 16
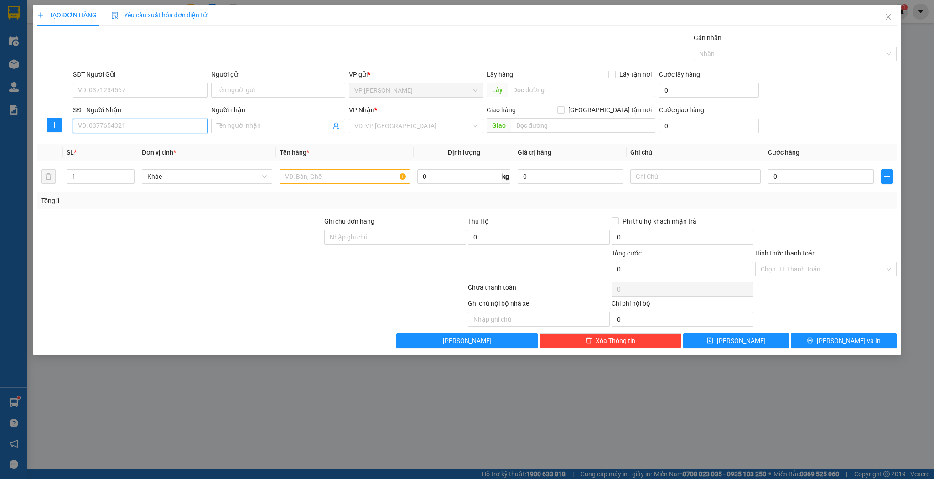
click at [164, 124] on input "SĐT Người Nhận" at bounding box center [140, 126] width 134 height 15
click at [127, 141] on div "0912517480 - [GEOGRAPHIC_DATA]" at bounding box center [139, 144] width 123 height 10
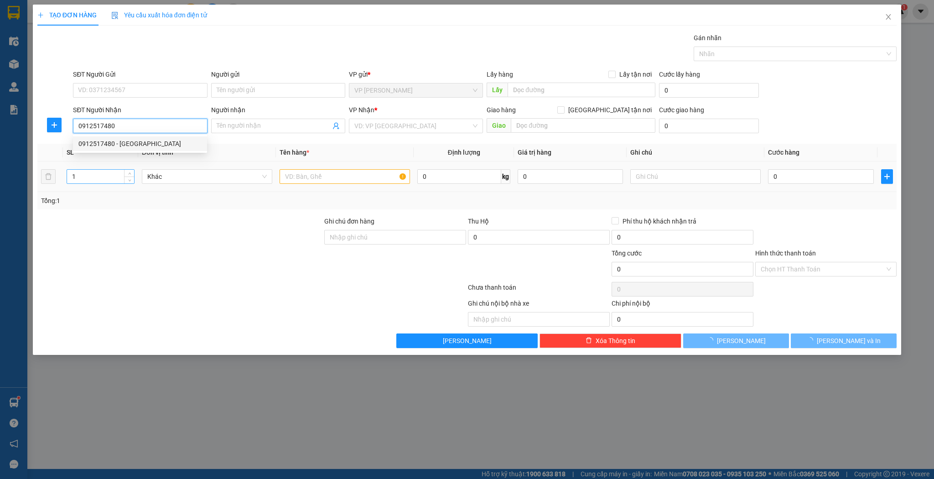
type input "0912517480"
type input "đức anh"
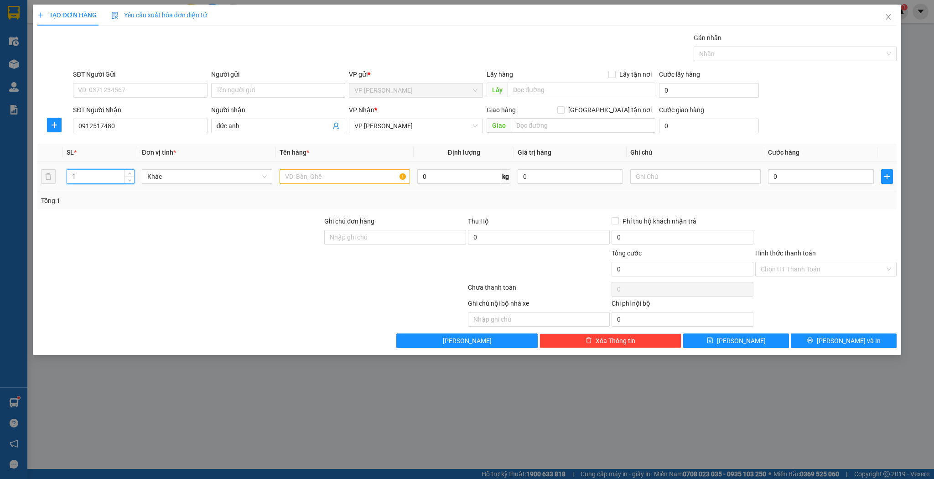
click at [93, 175] on input "1" at bounding box center [100, 177] width 67 height 14
click at [339, 169] on input "text" at bounding box center [344, 176] width 130 height 15
type input "kiện"
drag, startPoint x: 821, startPoint y: 165, endPoint x: 821, endPoint y: 178, distance: 12.3
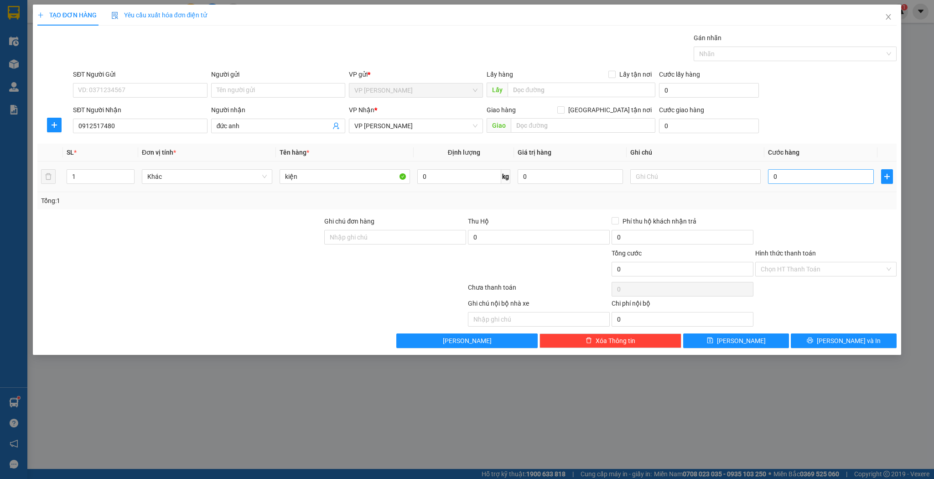
click at [821, 165] on td "0" at bounding box center [820, 176] width 113 height 31
click at [821, 178] on input "0" at bounding box center [820, 176] width 105 height 15
type input "3"
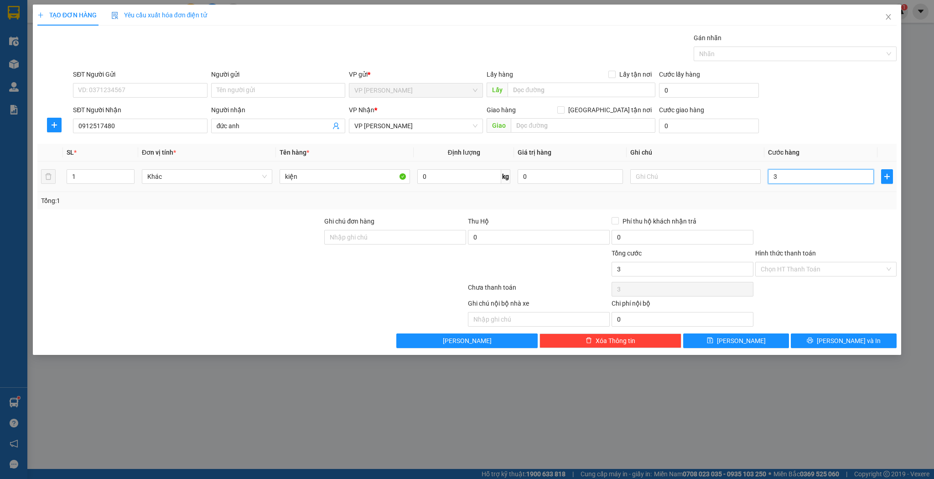
type input "30"
type input "30.000"
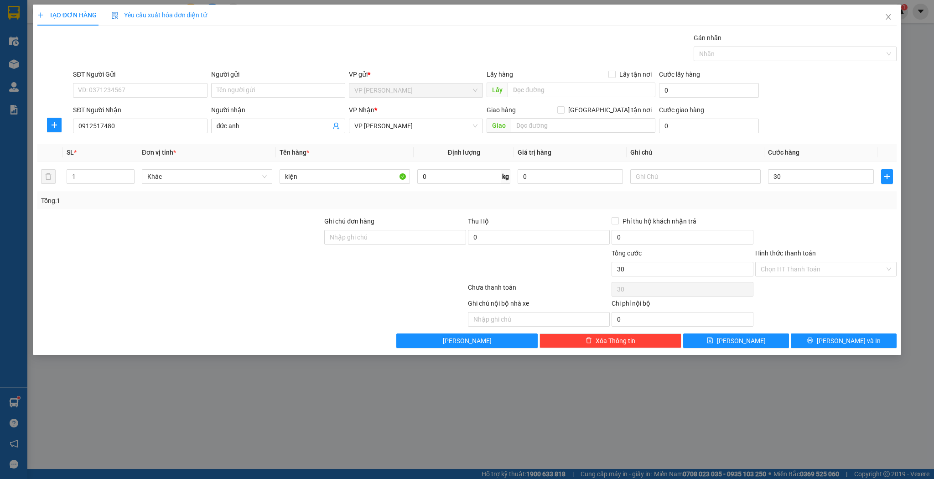
type input "30.000"
click at [764, 332] on div "Transit Pickup Surcharge Ids Transit Deliver Surcharge Ids Transit Deliver Surc…" at bounding box center [466, 190] width 859 height 315
click at [770, 337] on button "[PERSON_NAME]" at bounding box center [736, 340] width 106 height 15
type input "0"
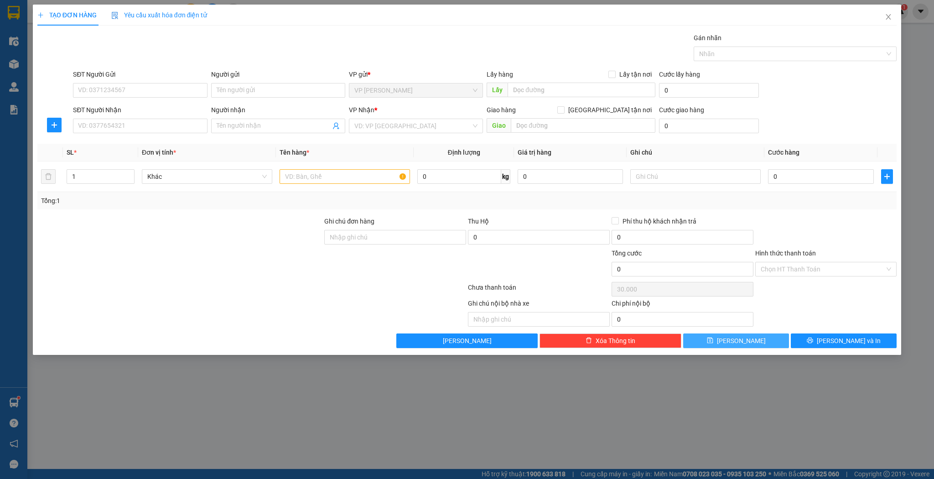
type input "0"
click at [869, 26] on div "TẠO ĐƠN HÀNG Yêu cầu xuất hóa đơn điện tử Transit Pickup Surcharge Ids Transit …" at bounding box center [466, 176] width 859 height 343
click at [888, 19] on icon "close" at bounding box center [887, 16] width 7 height 7
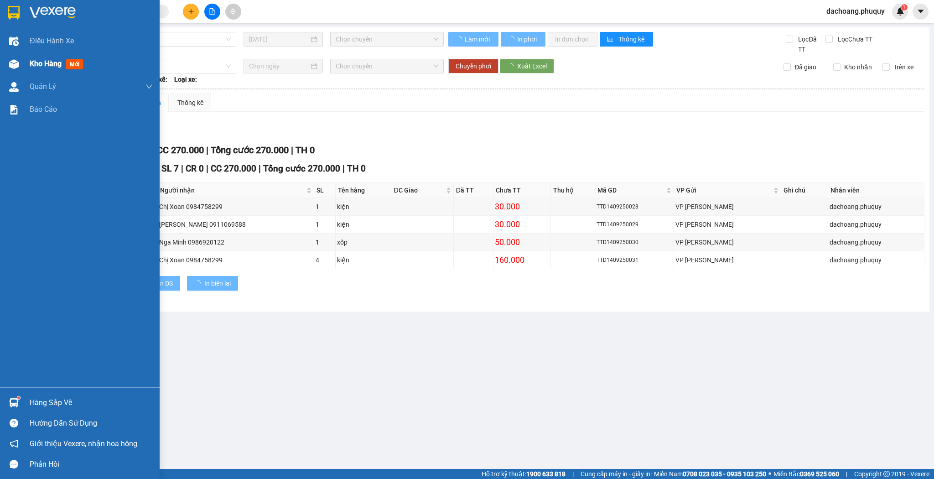
click at [22, 72] on div "Kho hàng mới" at bounding box center [80, 63] width 160 height 23
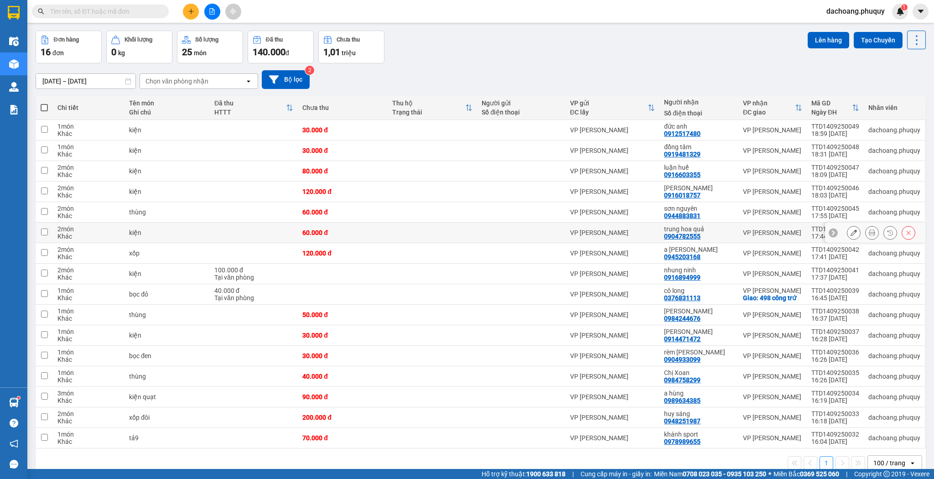
scroll to position [47, 0]
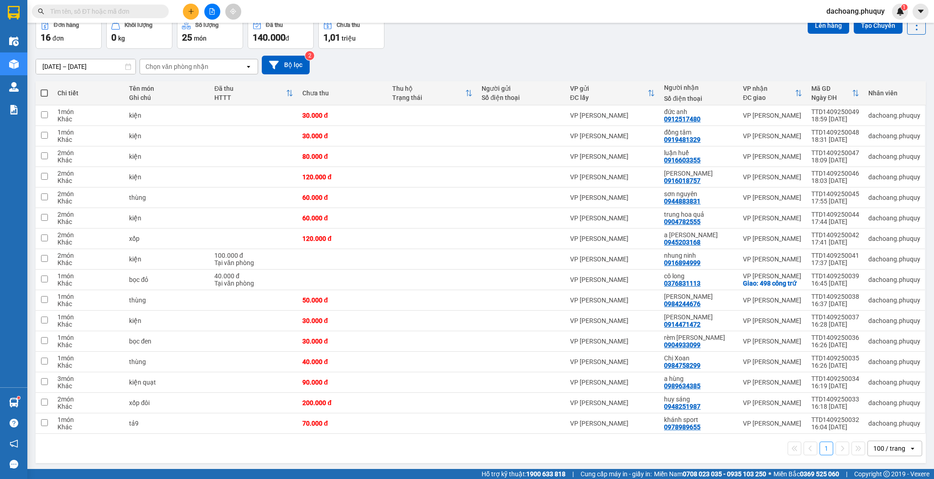
click at [48, 97] on th at bounding box center [44, 93] width 17 height 24
click at [47, 91] on span at bounding box center [44, 92] width 7 height 7
click at [44, 88] on input "checkbox" at bounding box center [44, 88] width 0 height 0
checkbox input "true"
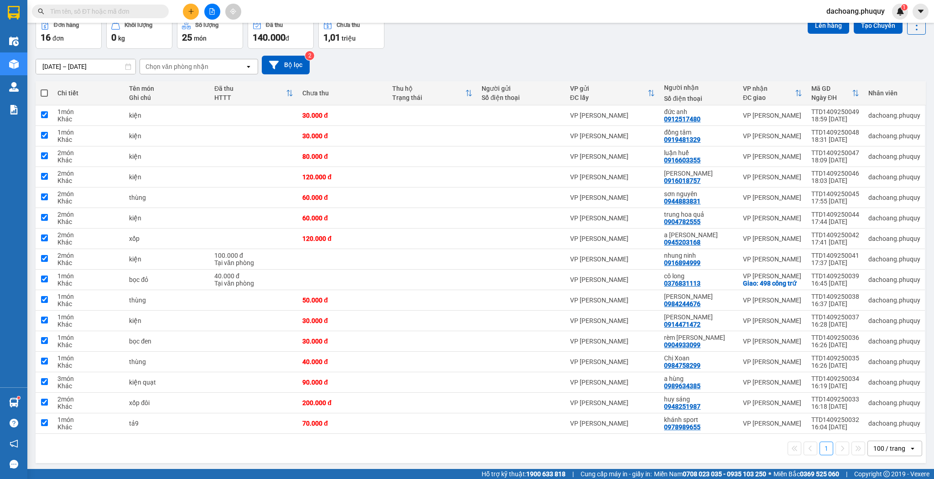
checkbox input "true"
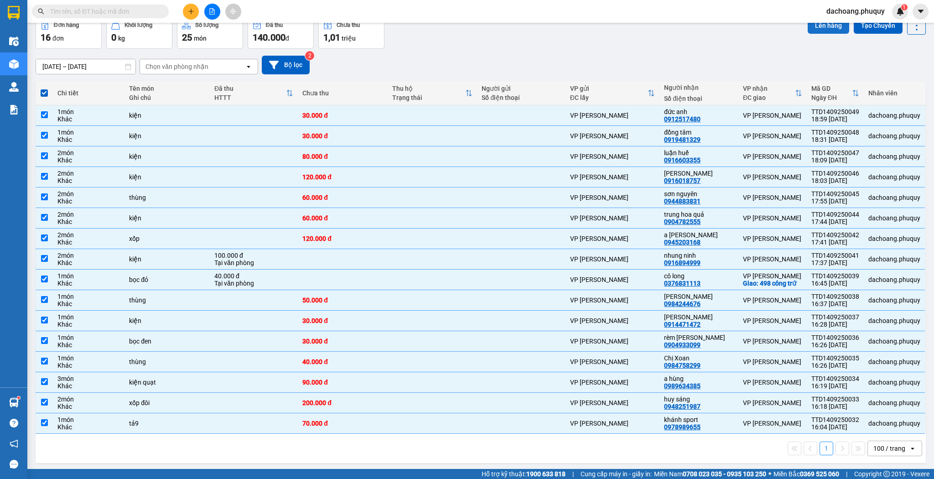
click at [819, 32] on button "Lên hàng" at bounding box center [827, 25] width 41 height 16
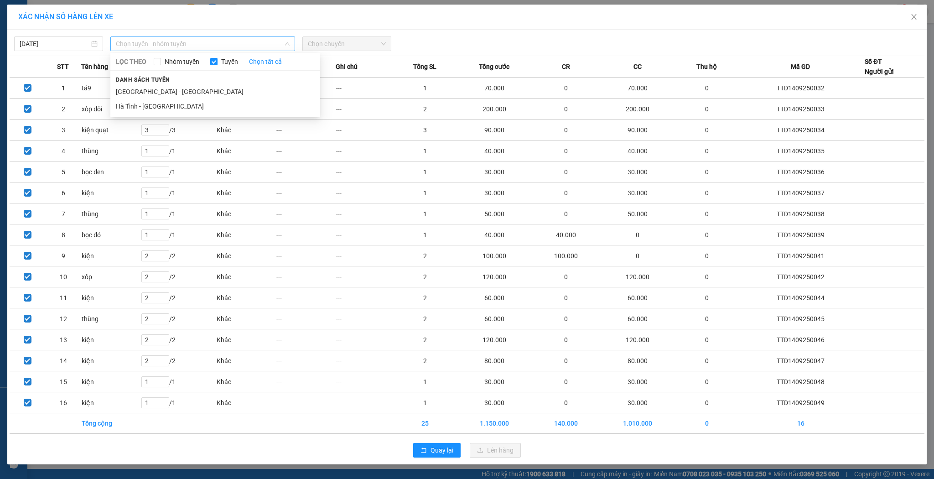
click at [205, 38] on span "Chọn tuyến - nhóm tuyến" at bounding box center [203, 44] width 174 height 14
click at [171, 88] on li "[GEOGRAPHIC_DATA] - [GEOGRAPHIC_DATA]" at bounding box center [215, 91] width 210 height 15
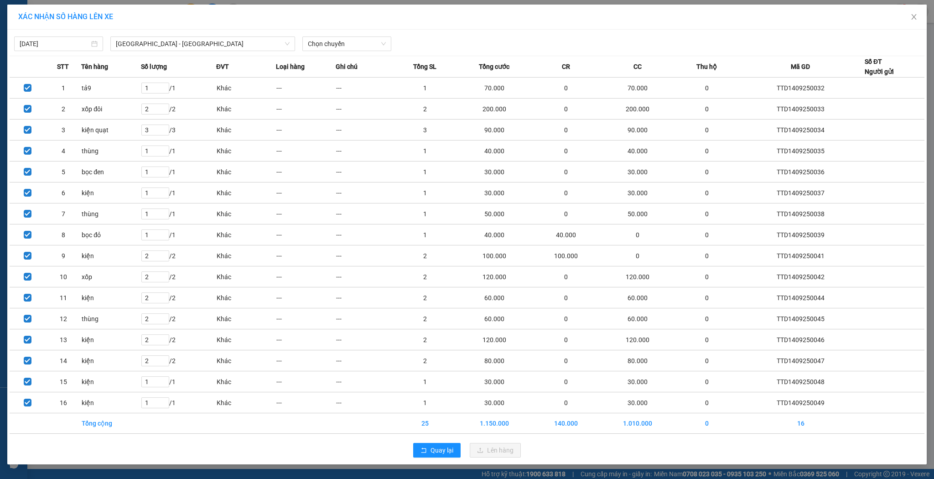
click at [392, 35] on div "[DATE] [GEOGRAPHIC_DATA] - [GEOGRAPHIC_DATA] [GEOGRAPHIC_DATA] LỌC THEO Nhóm tu…" at bounding box center [467, 41] width 914 height 19
click at [352, 42] on span "Chọn chuyến" at bounding box center [347, 44] width 78 height 14
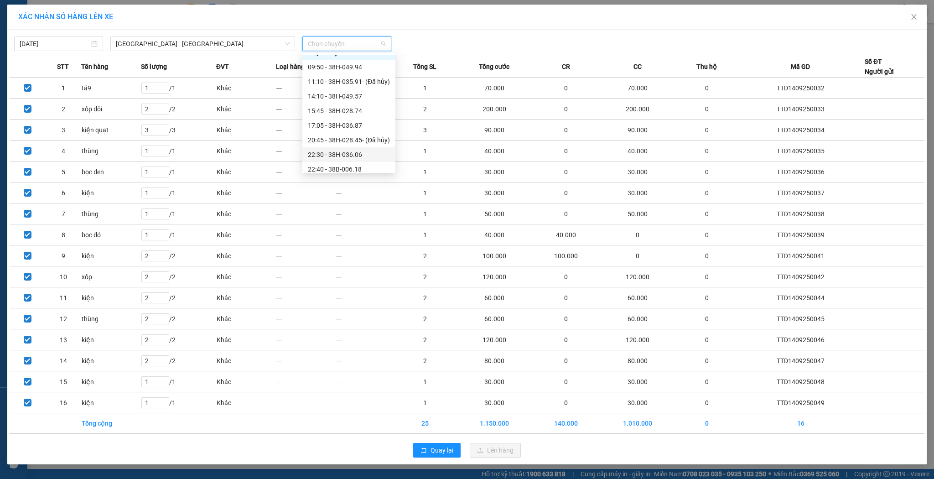
scroll to position [15, 0]
click at [372, 151] on div "22:30 - 38H-036.06" at bounding box center [349, 150] width 82 height 10
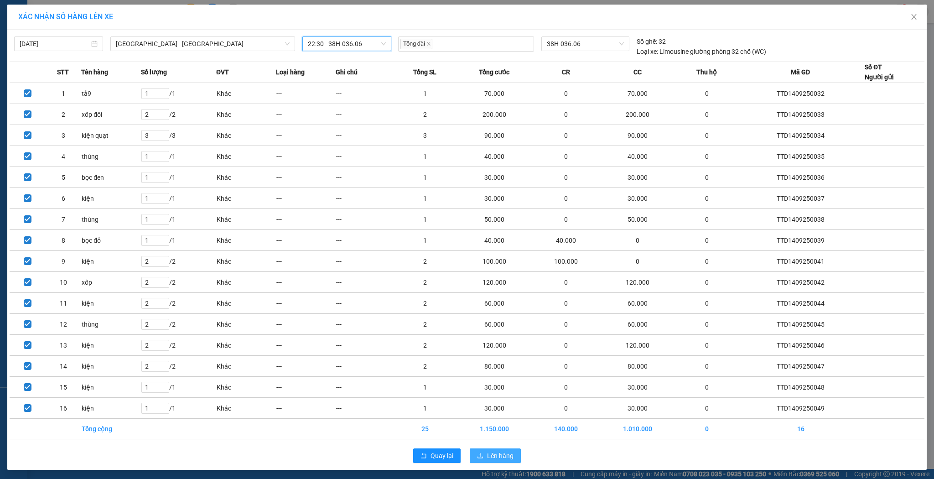
click at [500, 456] on span "Lên hàng" at bounding box center [500, 455] width 26 height 10
